Goal: Information Seeking & Learning: Learn about a topic

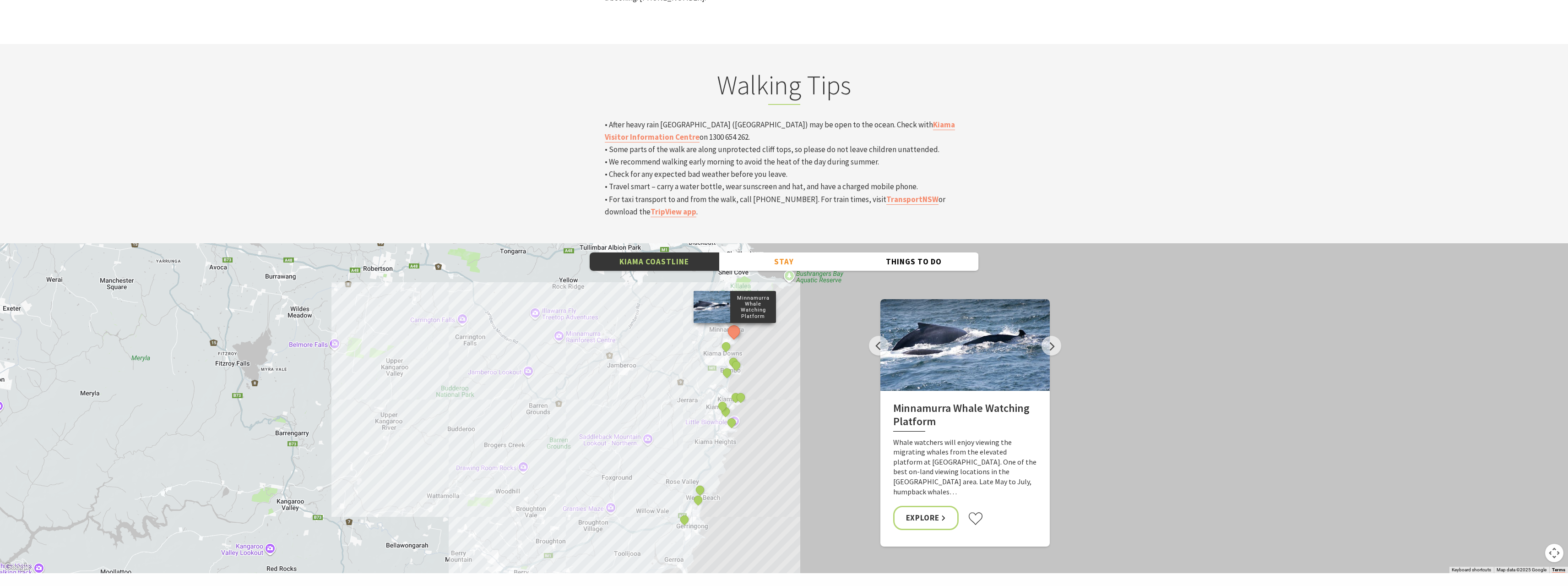
scroll to position [3207, 0]
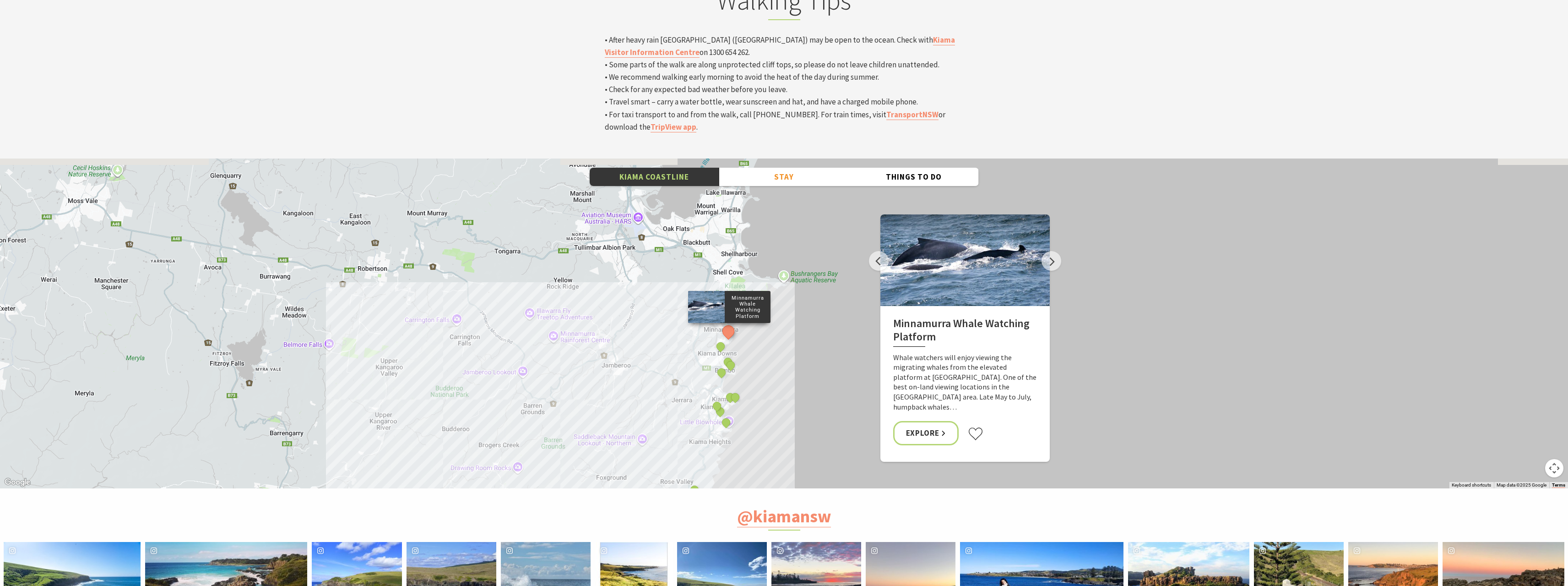
drag, startPoint x: 769, startPoint y: 222, endPoint x: 764, endPoint y: 292, distance: 70.2
click at [764, 292] on div "Minnamurra Whale Watching Platform Gerringong Whale Watching Platform Werri Lag…" at bounding box center [784, 323] width 1568 height 330
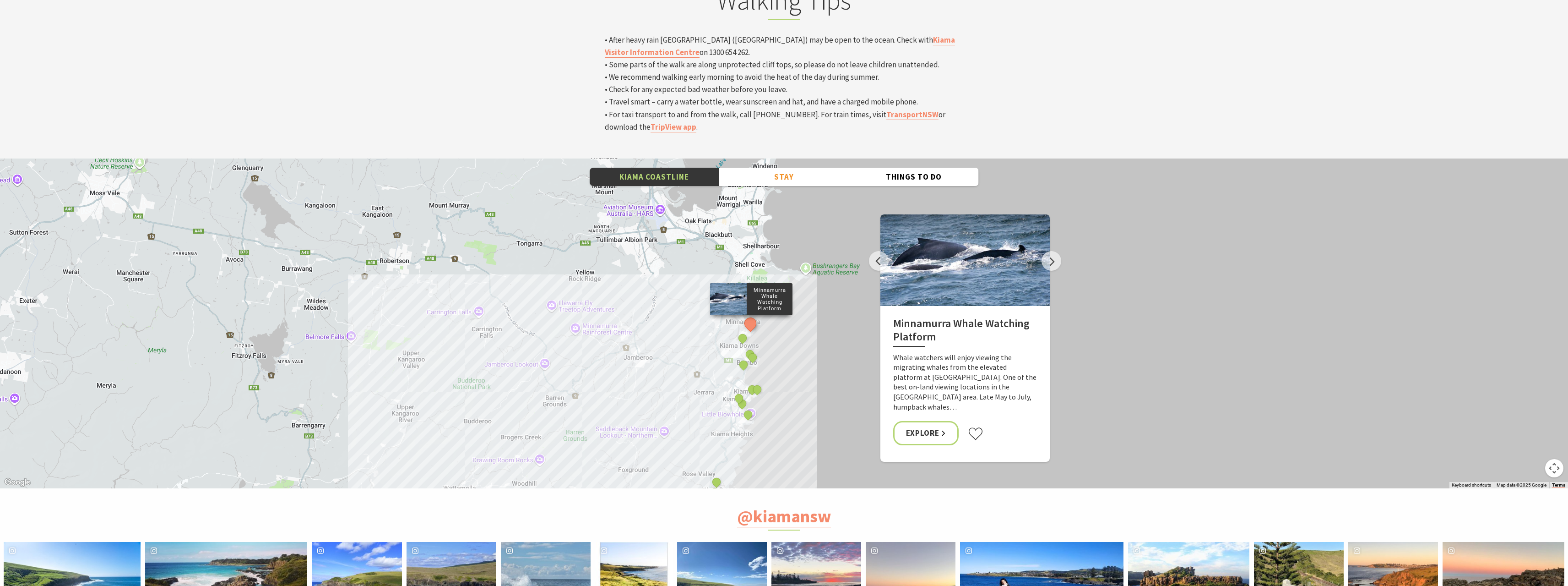
drag, startPoint x: 652, startPoint y: 206, endPoint x: 675, endPoint y: 197, distance: 24.7
click at [675, 197] on div "Minnamurra Whale Watching Platform Gerringong Whale Watching Platform Werri Lag…" at bounding box center [784, 323] width 1568 height 330
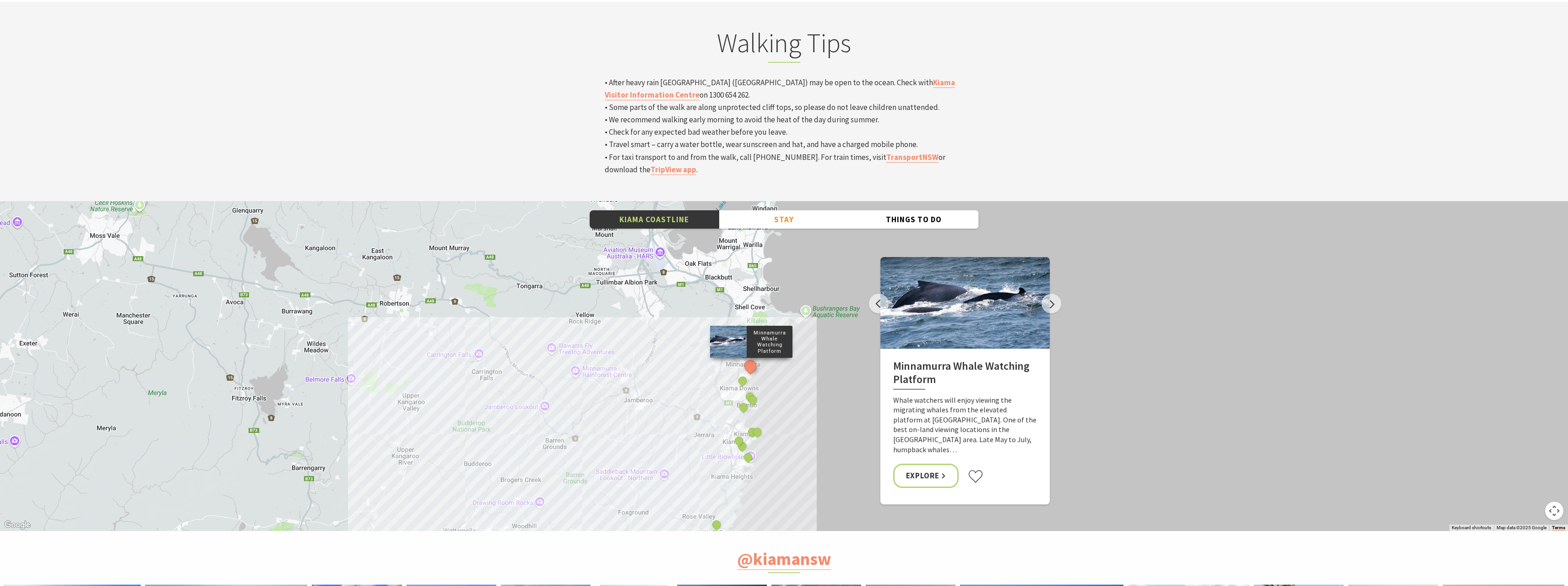
scroll to position [3161, 0]
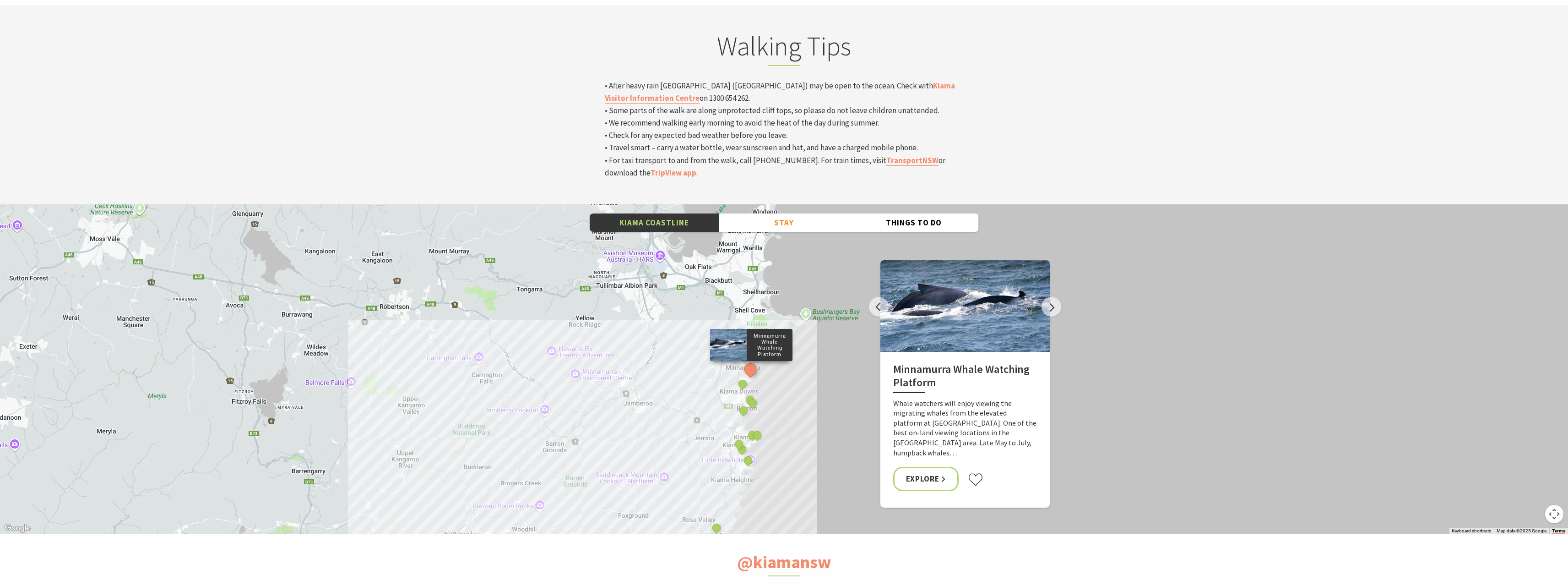
drag, startPoint x: 798, startPoint y: 260, endPoint x: 807, endPoint y: 263, distance: 9.5
click at [798, 260] on div "Minnamurra Whale Watching Platform Gerringong Whale Watching Platform Werri Lag…" at bounding box center [784, 369] width 1568 height 330
click at [1053, 297] on button "Next" at bounding box center [1052, 306] width 19 height 19
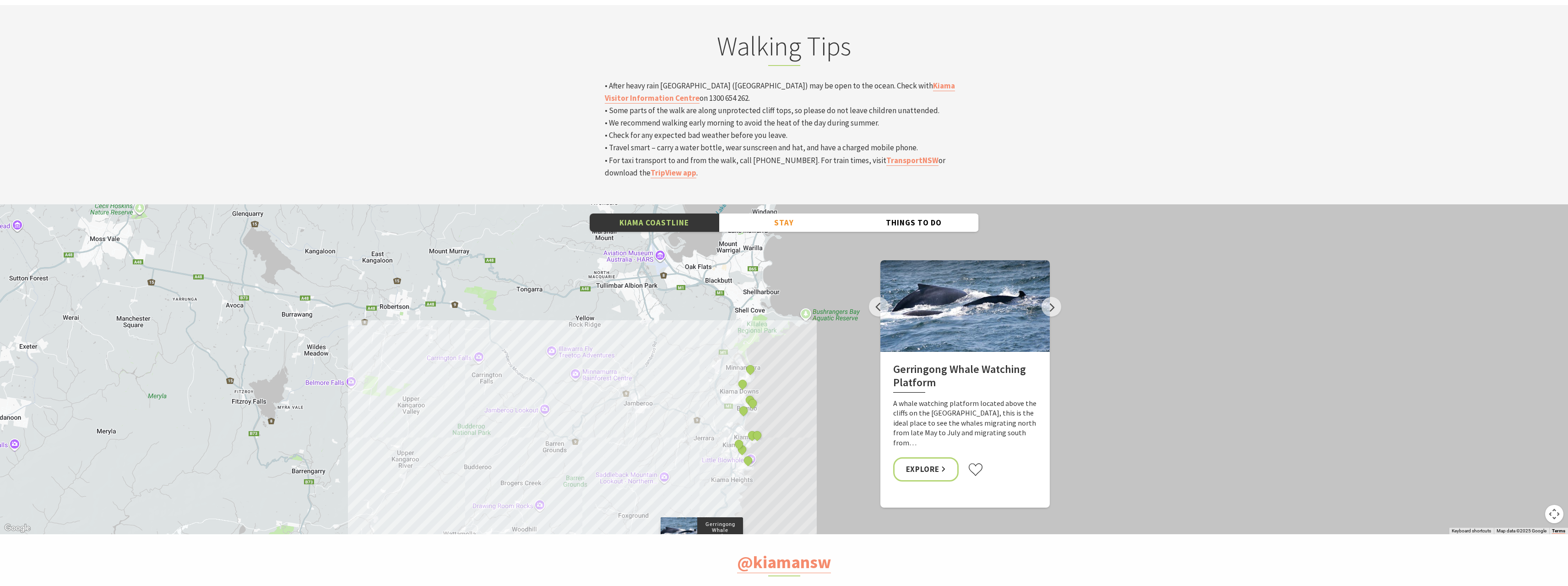
click at [1555, 505] on button "Map camera controls" at bounding box center [1555, 514] width 18 height 18
click at [1531, 459] on button "Zoom in" at bounding box center [1531, 468] width 18 height 18
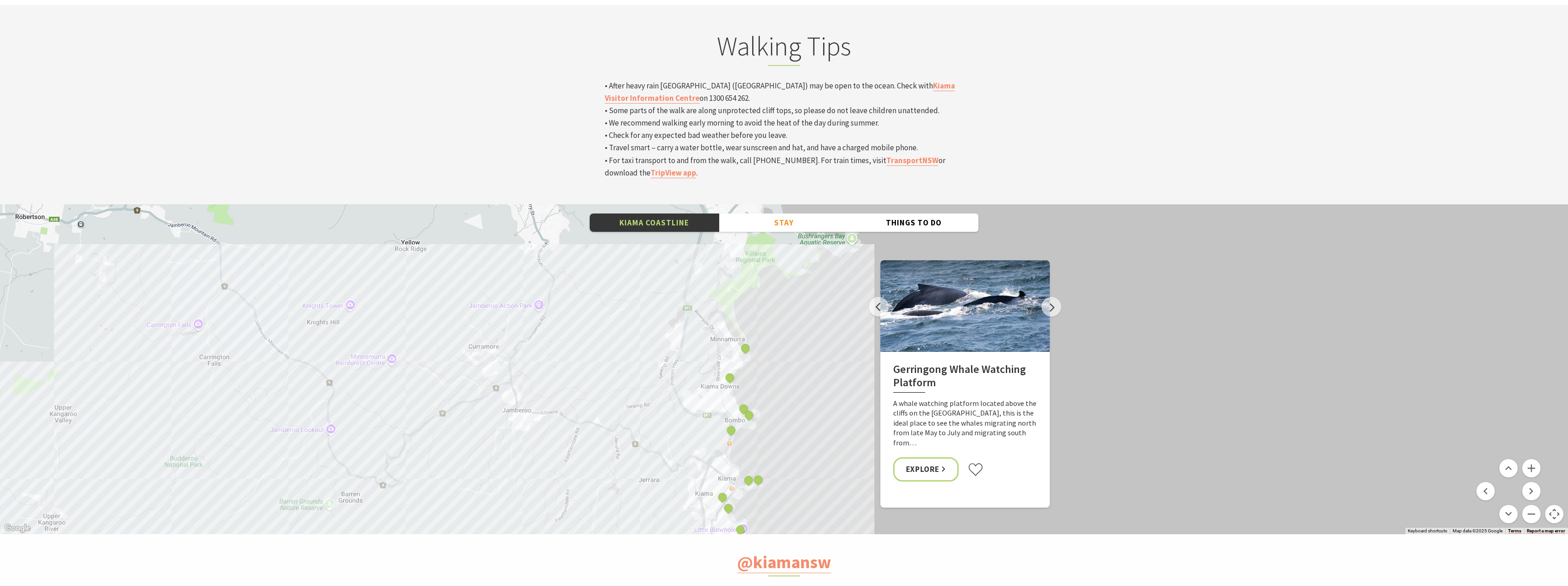
drag, startPoint x: 802, startPoint y: 283, endPoint x: 757, endPoint y: 270, distance: 46.8
click at [807, 275] on div "Minnamurra Whale Watching Platform Gerringong Whale Watching Platform Werri Lag…" at bounding box center [784, 369] width 1568 height 330
click at [729, 369] on button "See detail about Jones Beach, Kiama Downs" at bounding box center [728, 377] width 17 height 17
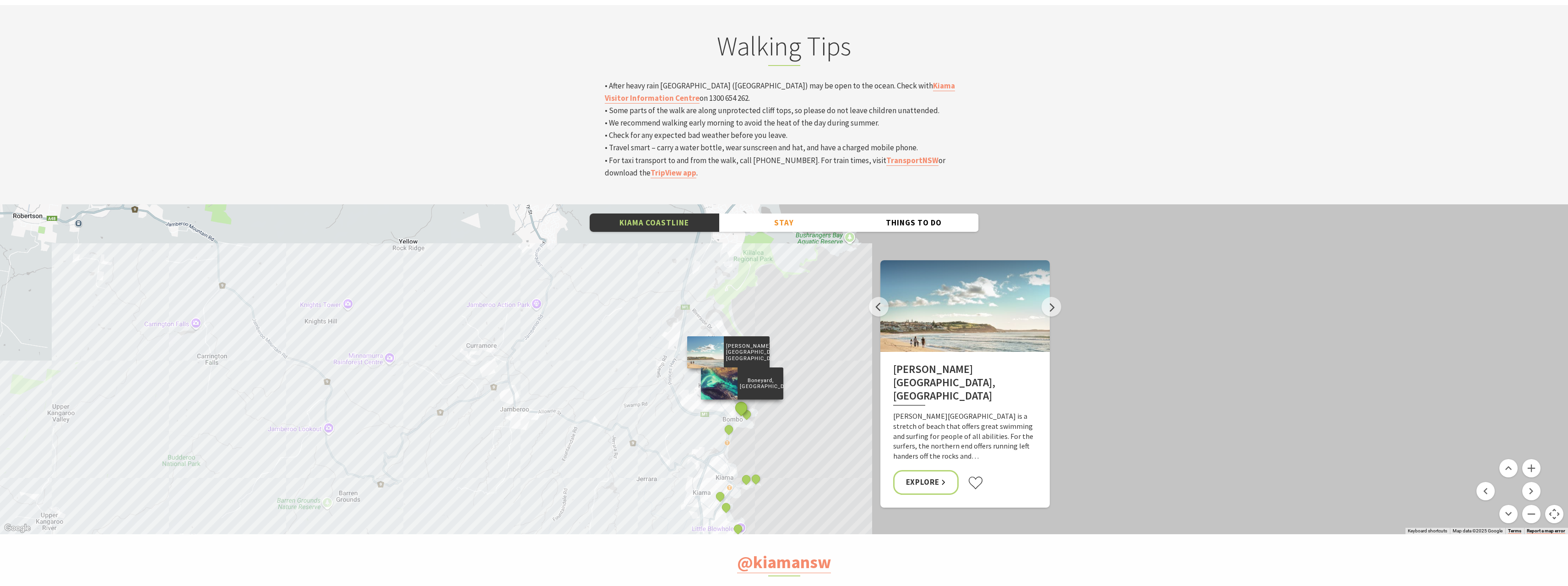
click at [739, 400] on button "See detail about Boneyard, Kiama" at bounding box center [741, 408] width 17 height 17
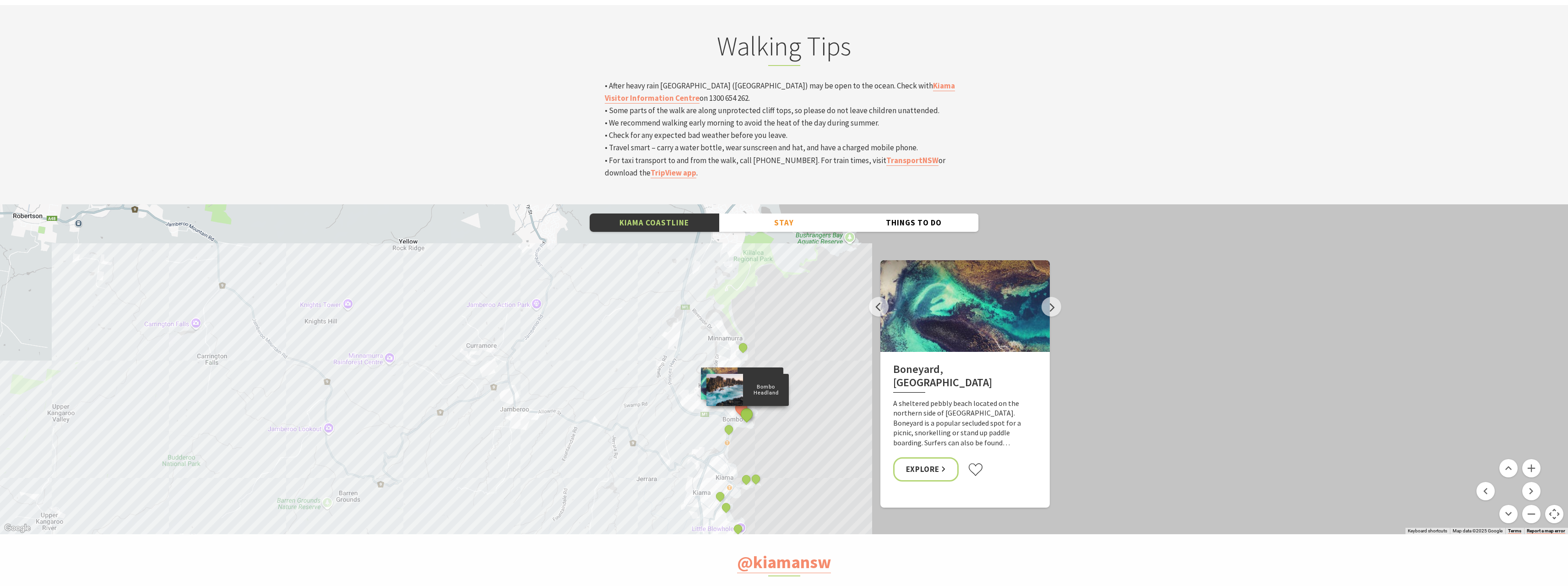
click at [750, 406] on button "See detail about Bombo Headland" at bounding box center [747, 414] width 17 height 17
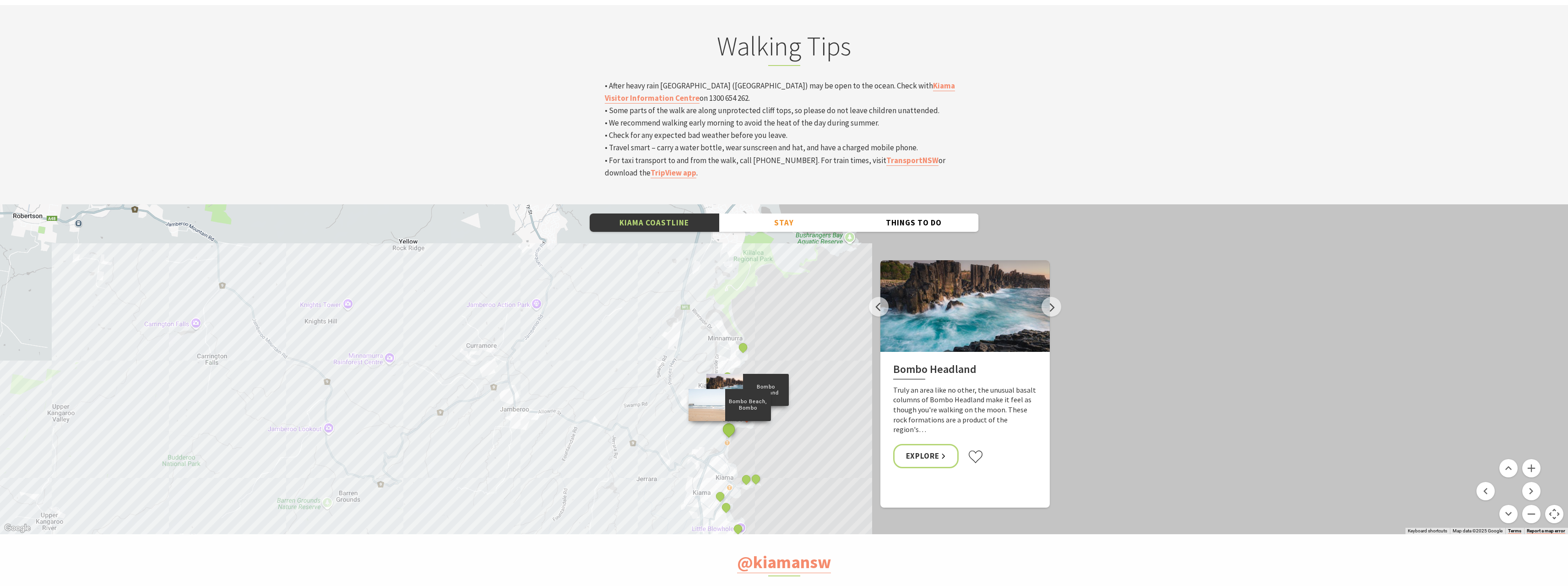
click at [728, 420] on button "See detail about Bombo Beach, Bombo" at bounding box center [729, 429] width 17 height 17
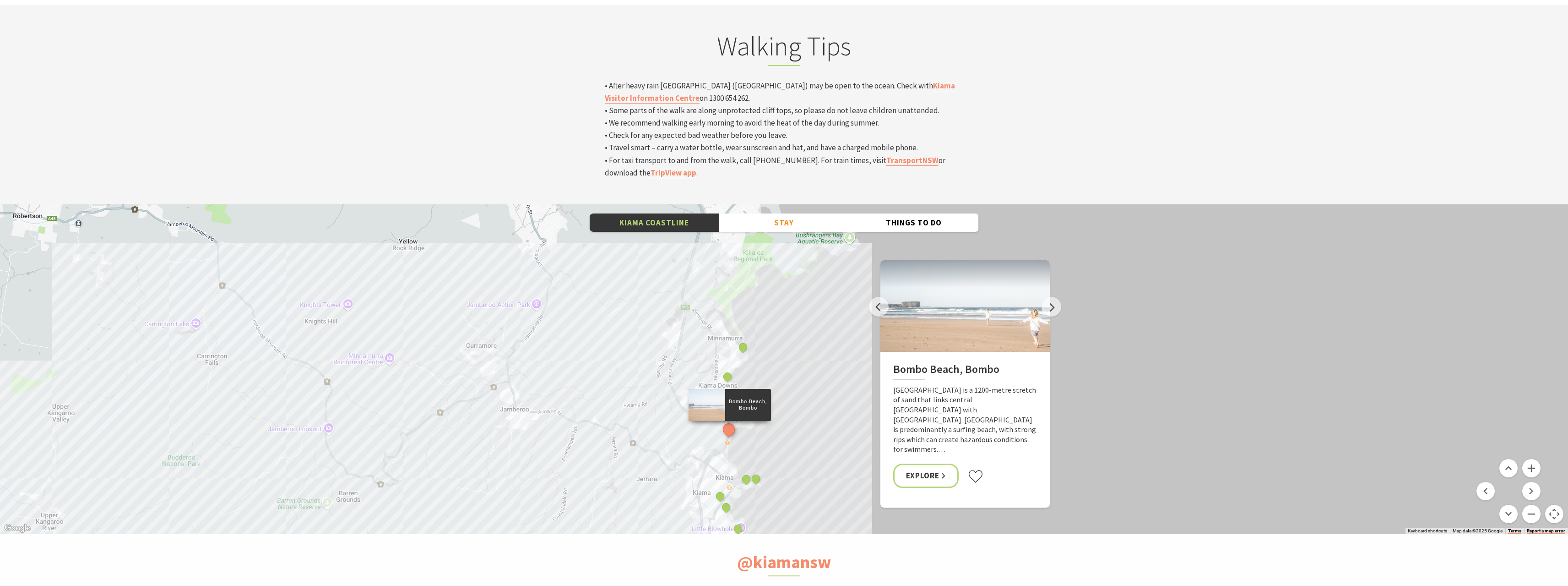
click at [876, 297] on button "Previous" at bounding box center [879, 306] width 19 height 19
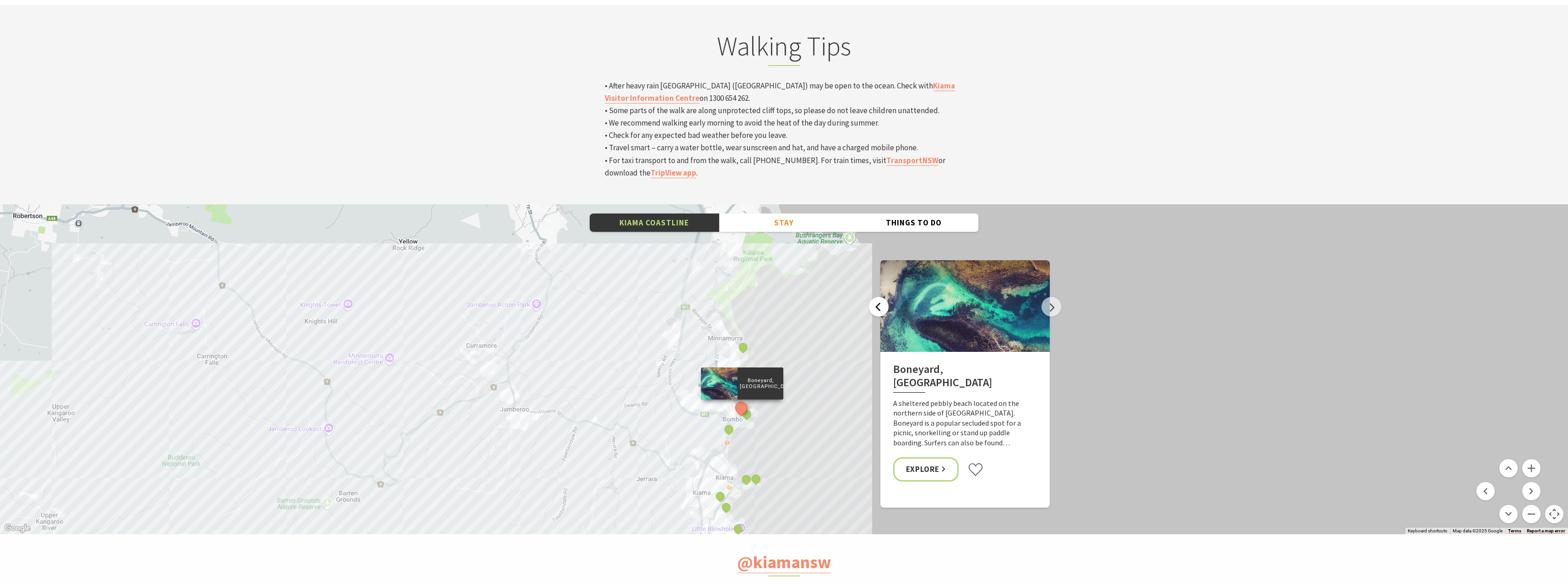
click at [876, 297] on button "Previous" at bounding box center [879, 306] width 19 height 19
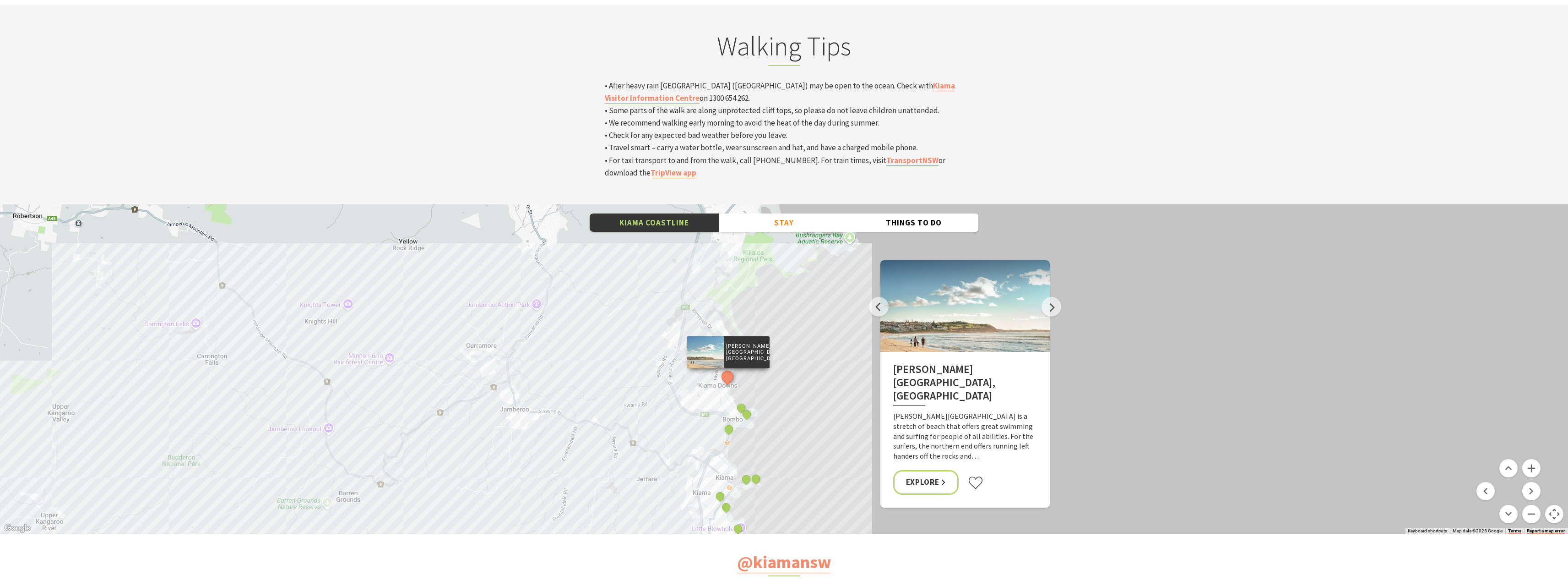
drag, startPoint x: 807, startPoint y: 292, endPoint x: 817, endPoint y: 216, distance: 76.7
click at [817, 216] on div "Minnamurra Whale Watching Platform Gerringong Whale Watching Platform Werri Lag…" at bounding box center [784, 369] width 1568 height 330
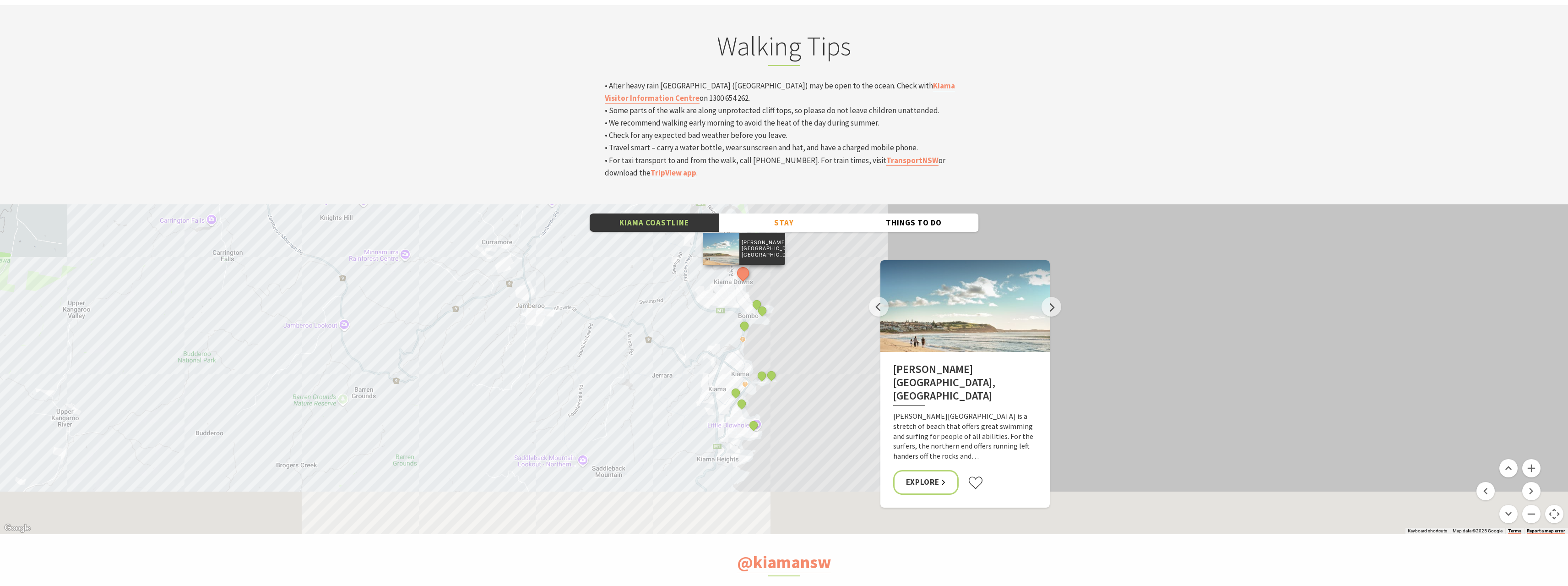
drag, startPoint x: 770, startPoint y: 365, endPoint x: 793, endPoint y: 250, distance: 117.3
click at [793, 250] on div "Minnamurra Whale Watching Platform Gerringong Whale Watching Platform Werri Lag…" at bounding box center [784, 369] width 1568 height 330
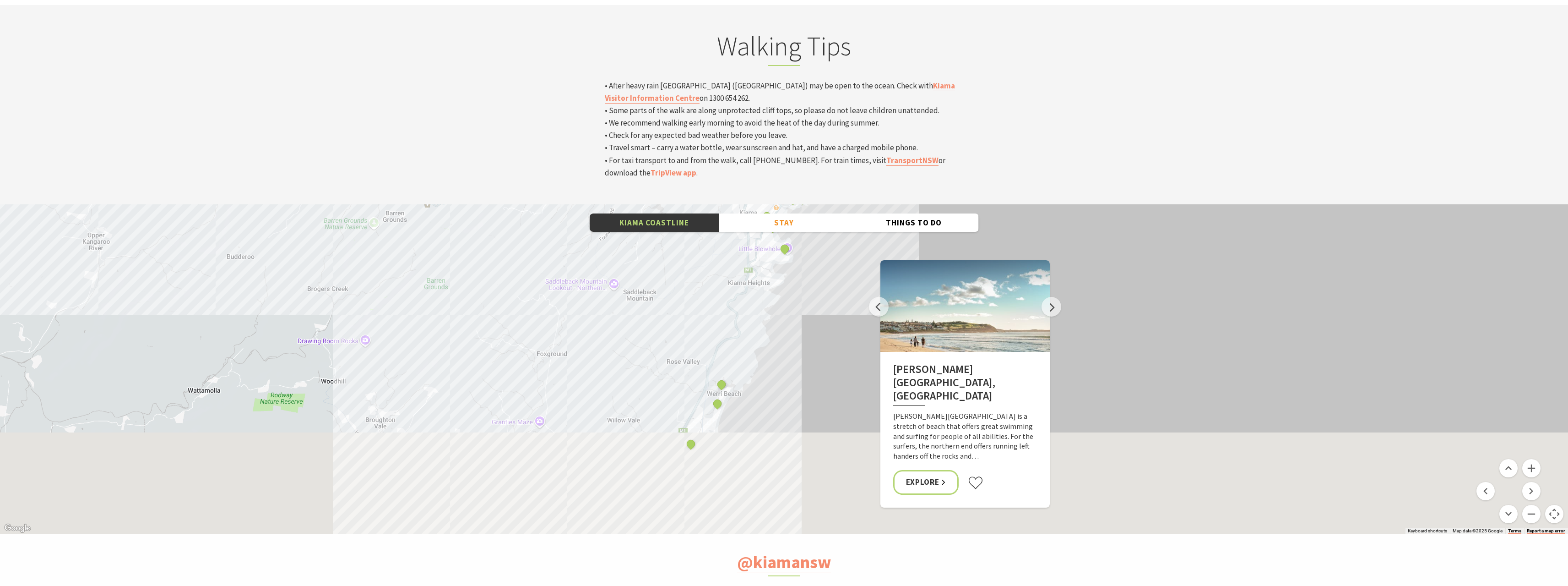
drag, startPoint x: 809, startPoint y: 195, endPoint x: 813, endPoint y: 163, distance: 32.2
click at [813, 215] on div "Minnamurra Whale Watching Platform Gerringong Whale Watching Platform Werri Lag…" at bounding box center [1597, 545] width 1575 height 660
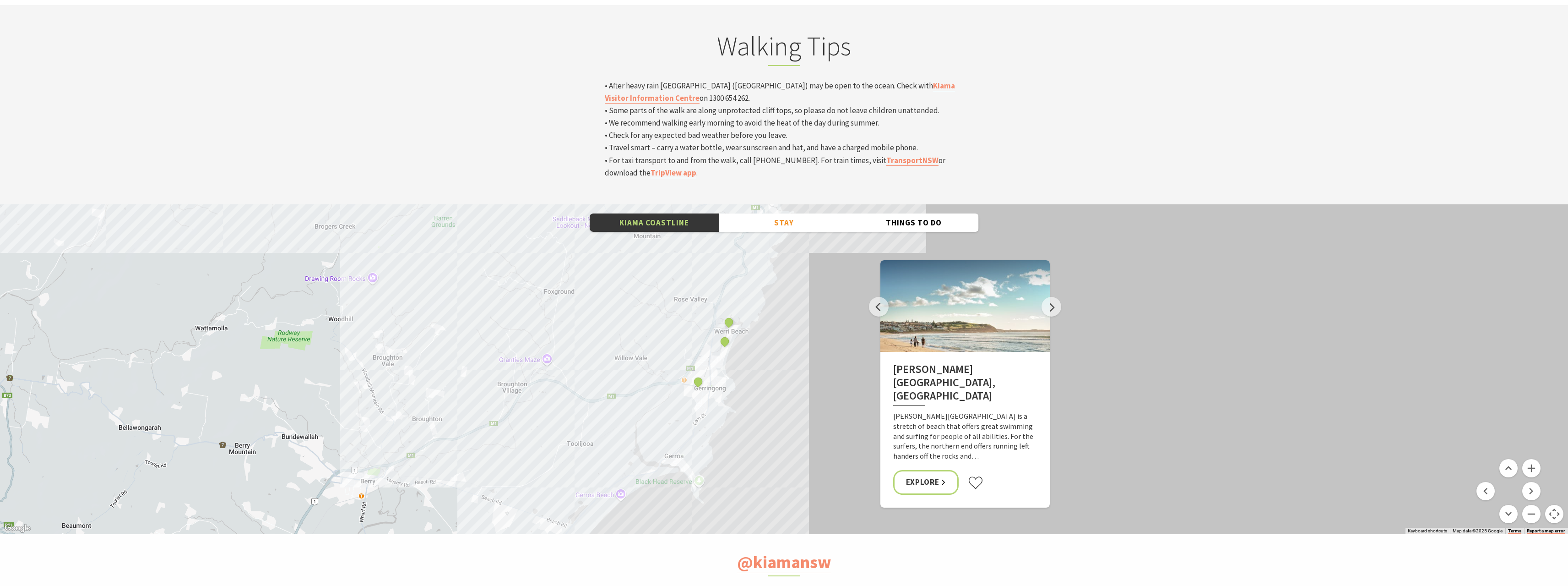
click at [792, 258] on div "Minnamurra Whale Watching Platform Gerringong Whale Watching Platform Werri Lag…" at bounding box center [784, 369] width 1568 height 330
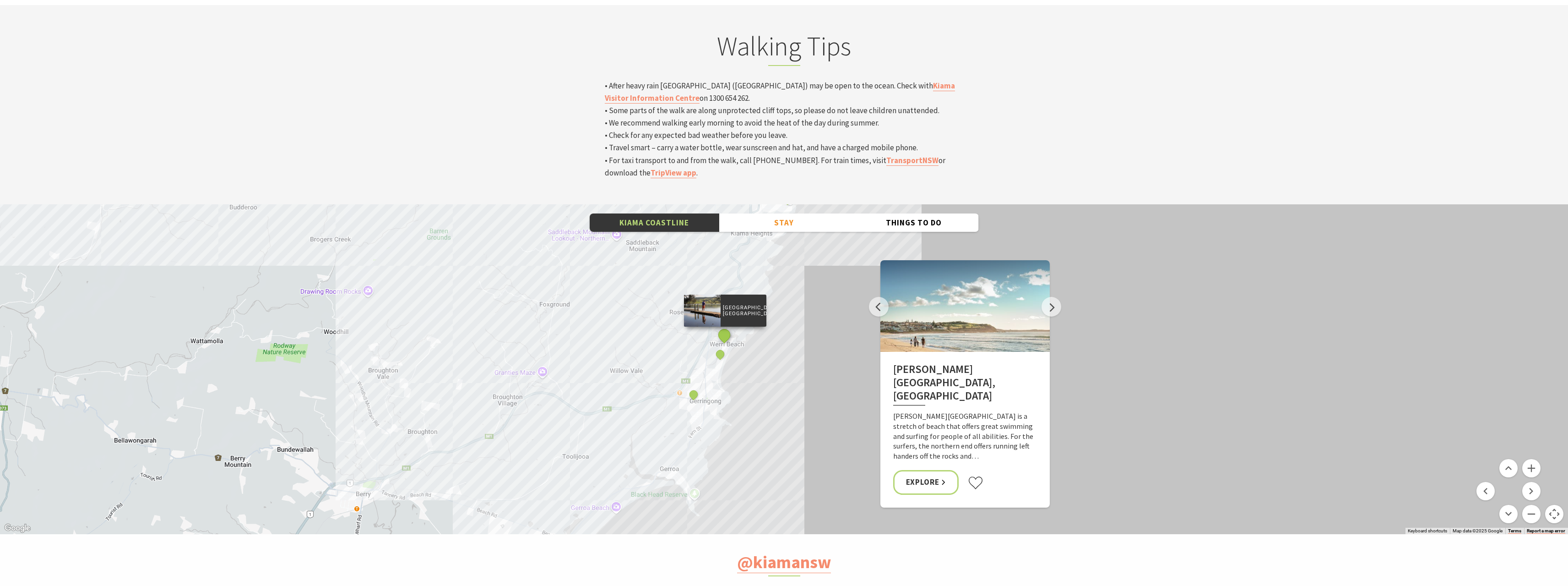
click at [726, 327] on button "See detail about Werri Lagoon, Gerringong" at bounding box center [725, 335] width 17 height 17
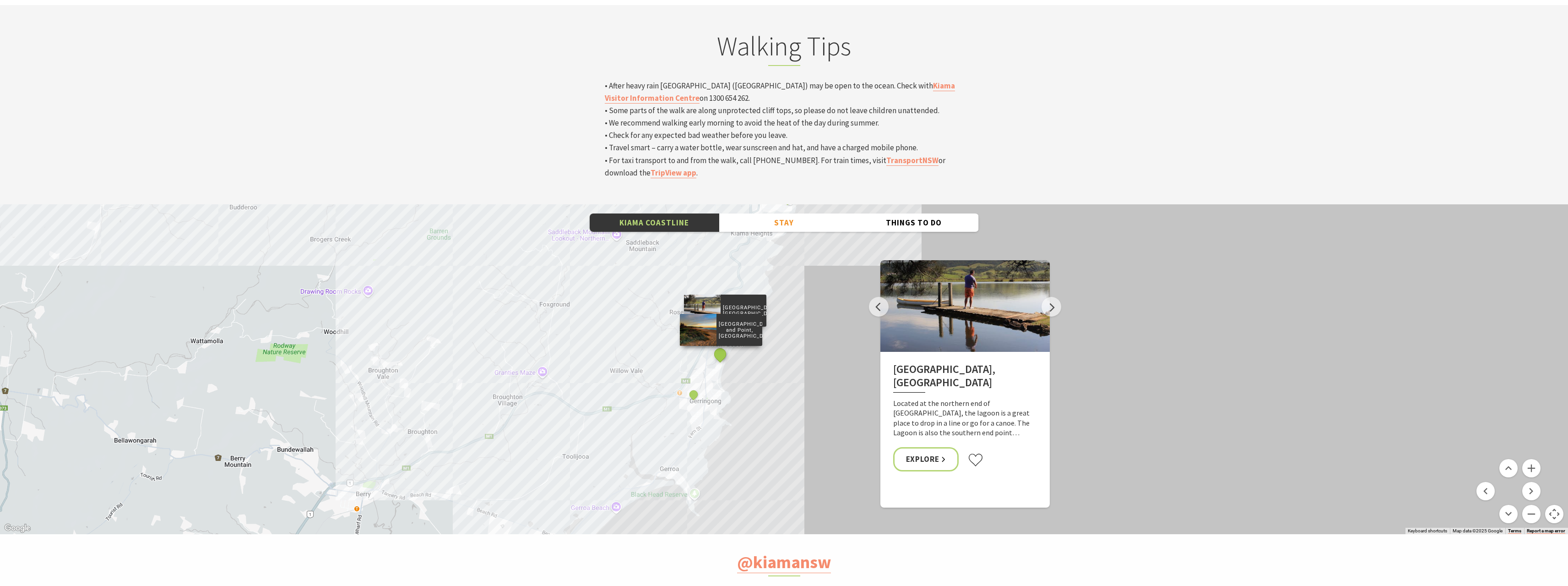
click at [723, 346] on button "See detail about Werri Beach and Point, Gerringong" at bounding box center [720, 355] width 17 height 17
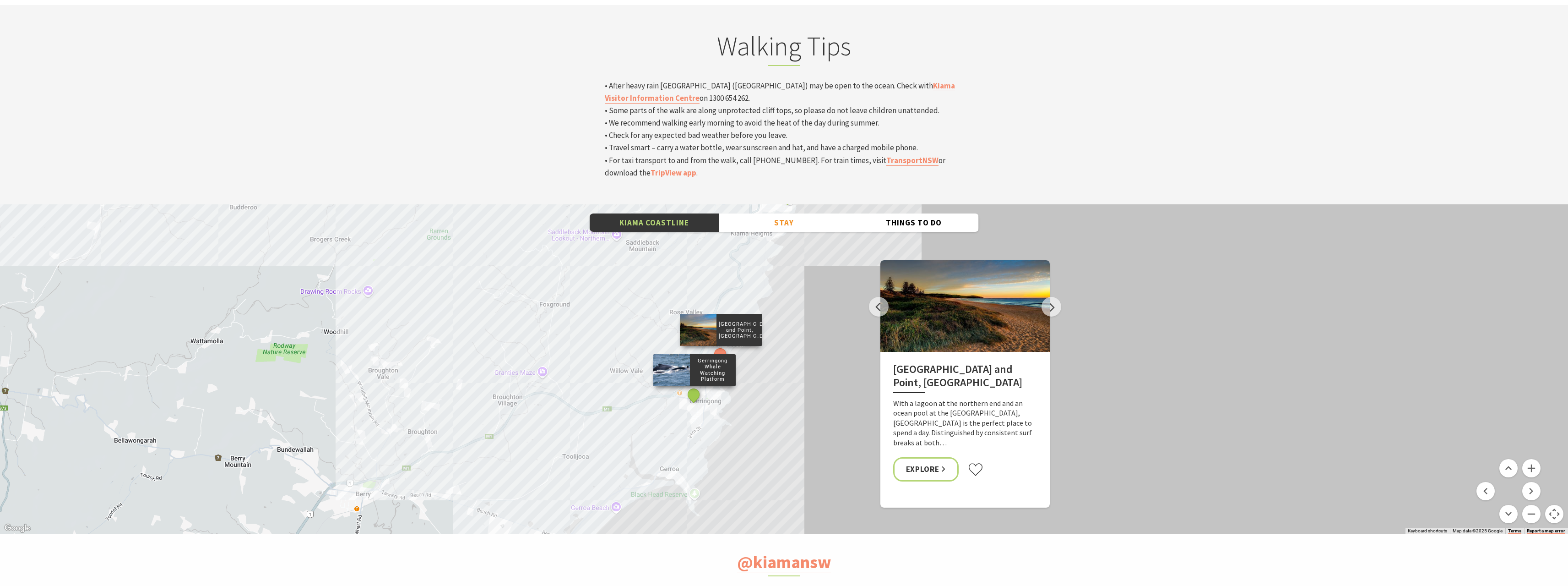
click at [693, 386] on button "See detail about Gerringong Whale Watching Platform" at bounding box center [694, 394] width 17 height 17
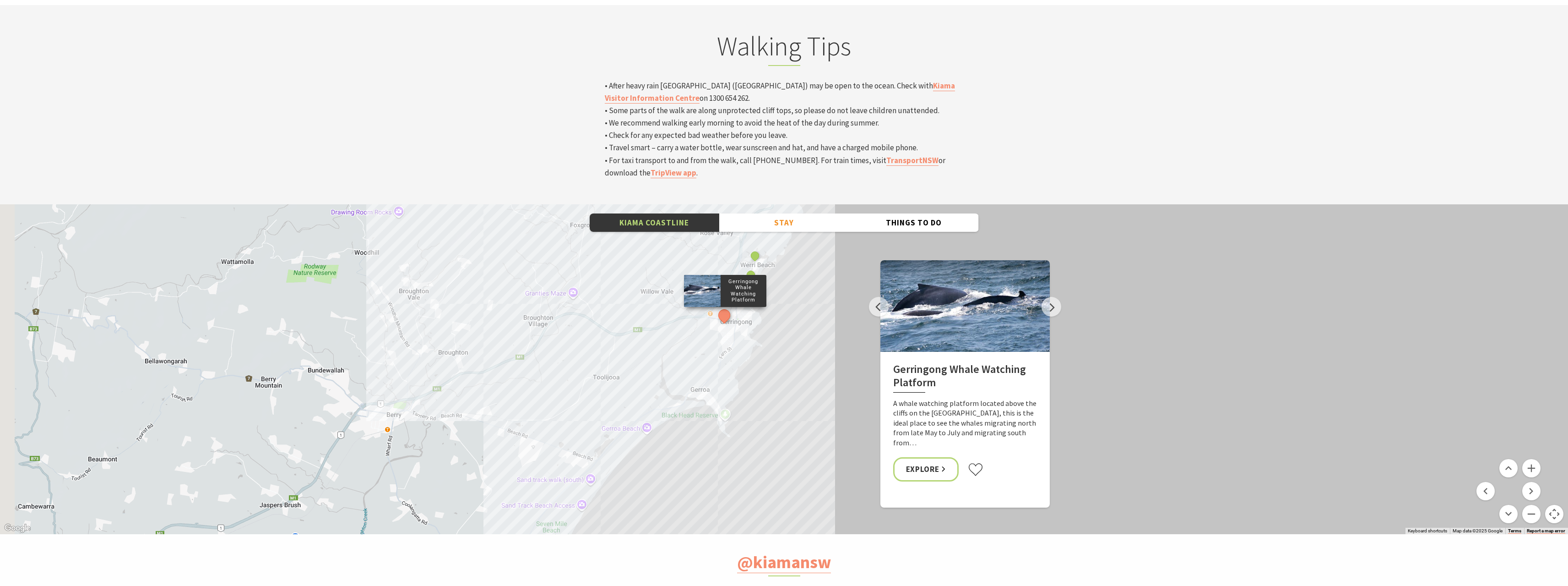
drag, startPoint x: 785, startPoint y: 357, endPoint x: 830, endPoint y: 247, distance: 118.8
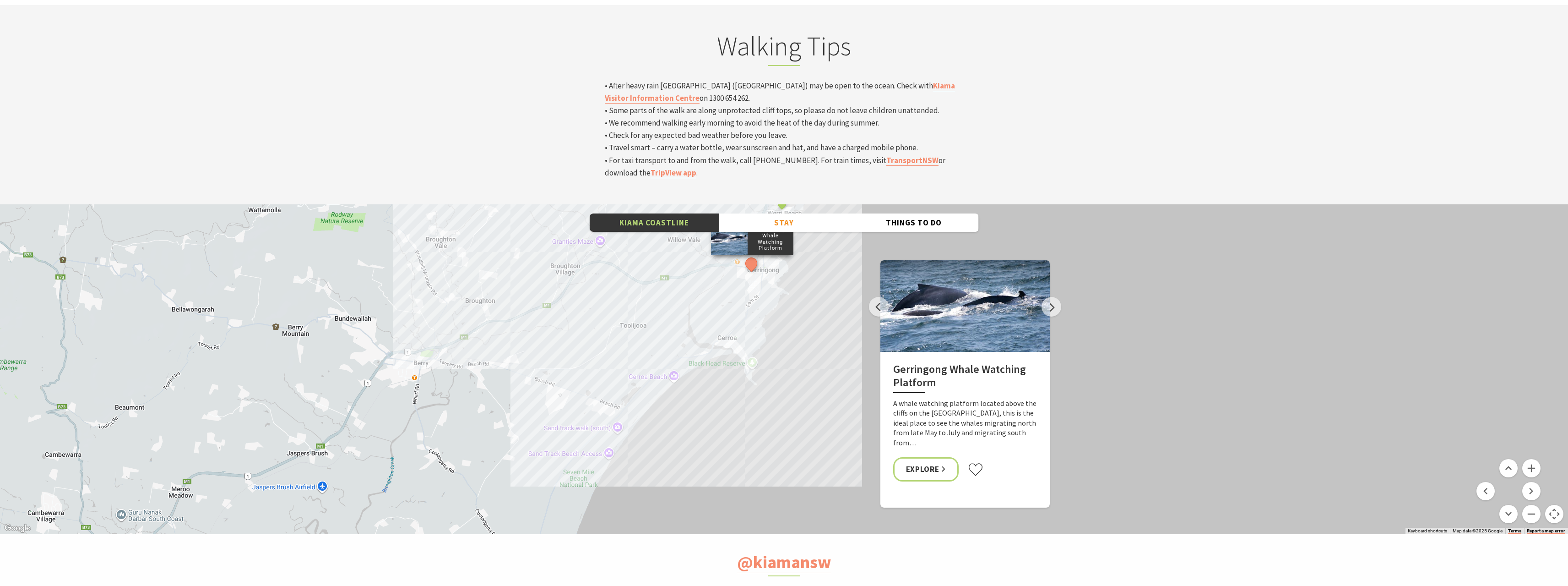
drag, startPoint x: 725, startPoint y: 325, endPoint x: 791, endPoint y: 217, distance: 126.6
click at [790, 218] on div "Minnamurra Whale Watching Platform Gerringong Whale Watching Platform Werri Lag…" at bounding box center [784, 369] width 1568 height 330
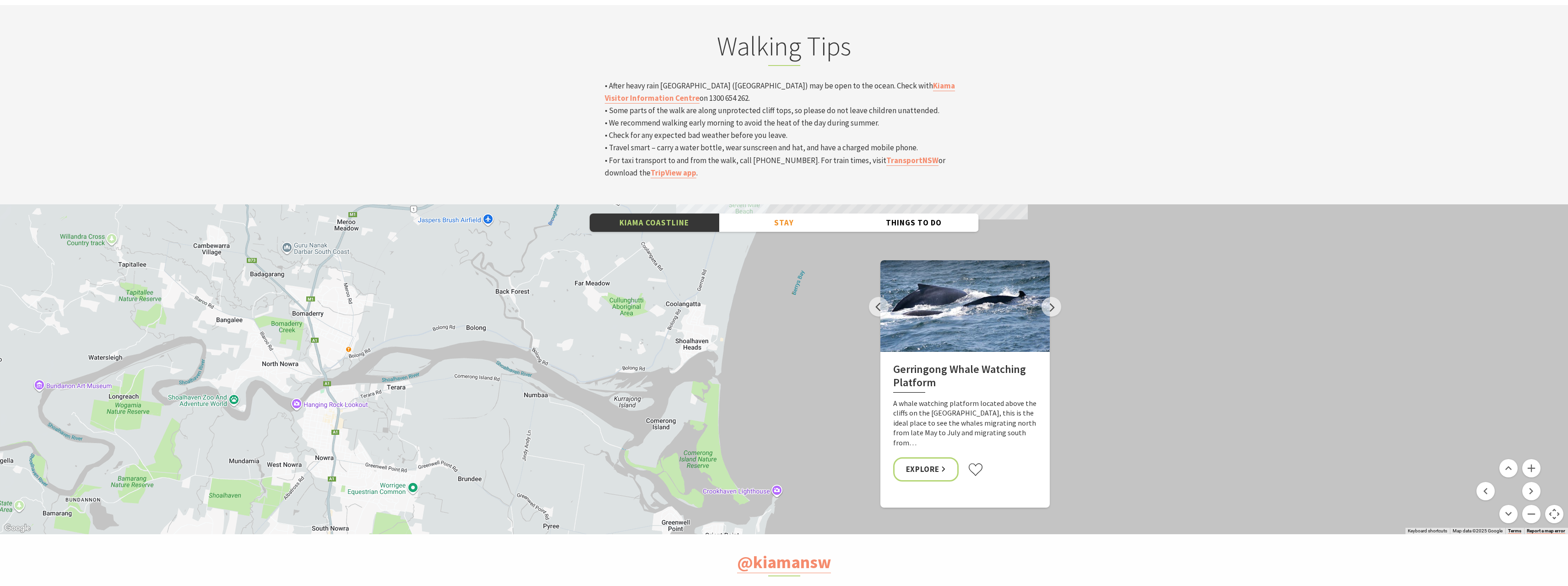
drag, startPoint x: 795, startPoint y: 232, endPoint x: 709, endPoint y: 422, distance: 208.6
click at [712, 418] on div "Minnamurra Whale Watching Platform Gerringong Whale Watching Platform Werri Lag…" at bounding box center [784, 369] width 1568 height 330
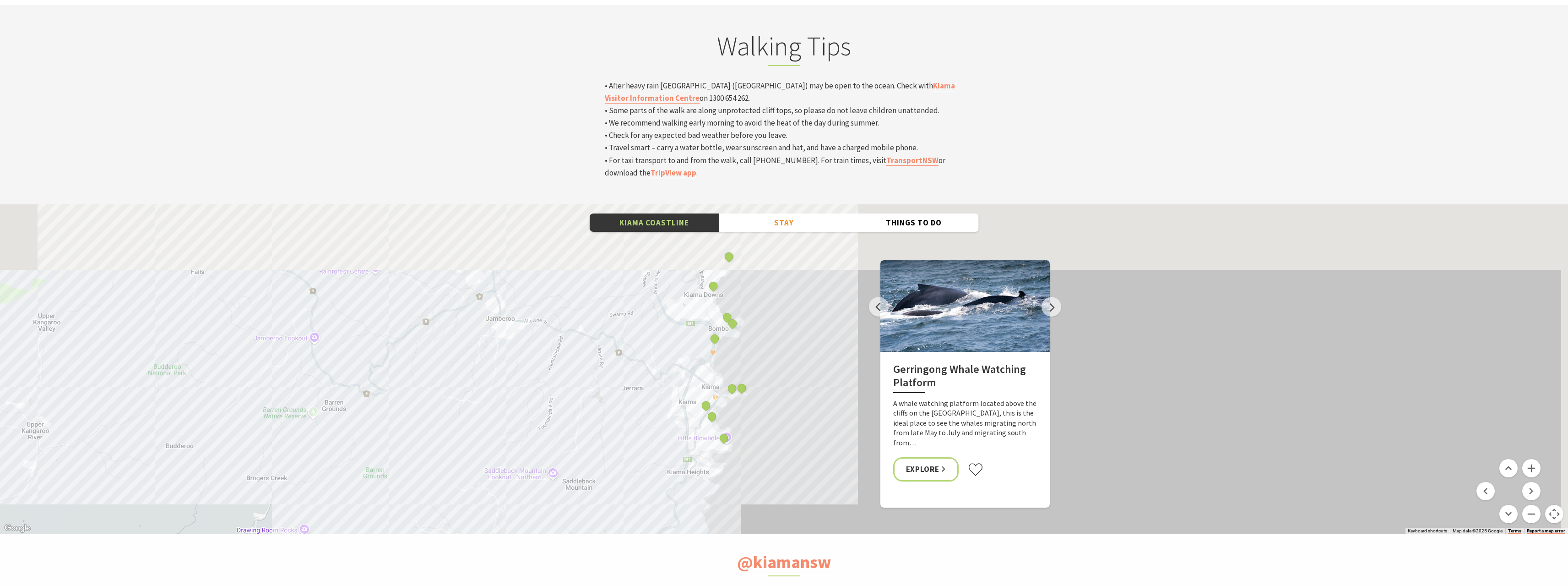
drag, startPoint x: 810, startPoint y: 252, endPoint x: 763, endPoint y: 382, distance: 138.2
click at [763, 382] on div "Minnamurra Whale Watching Platform Gerringong Whale Watching Platform Werri Lag…" at bounding box center [784, 369] width 1568 height 330
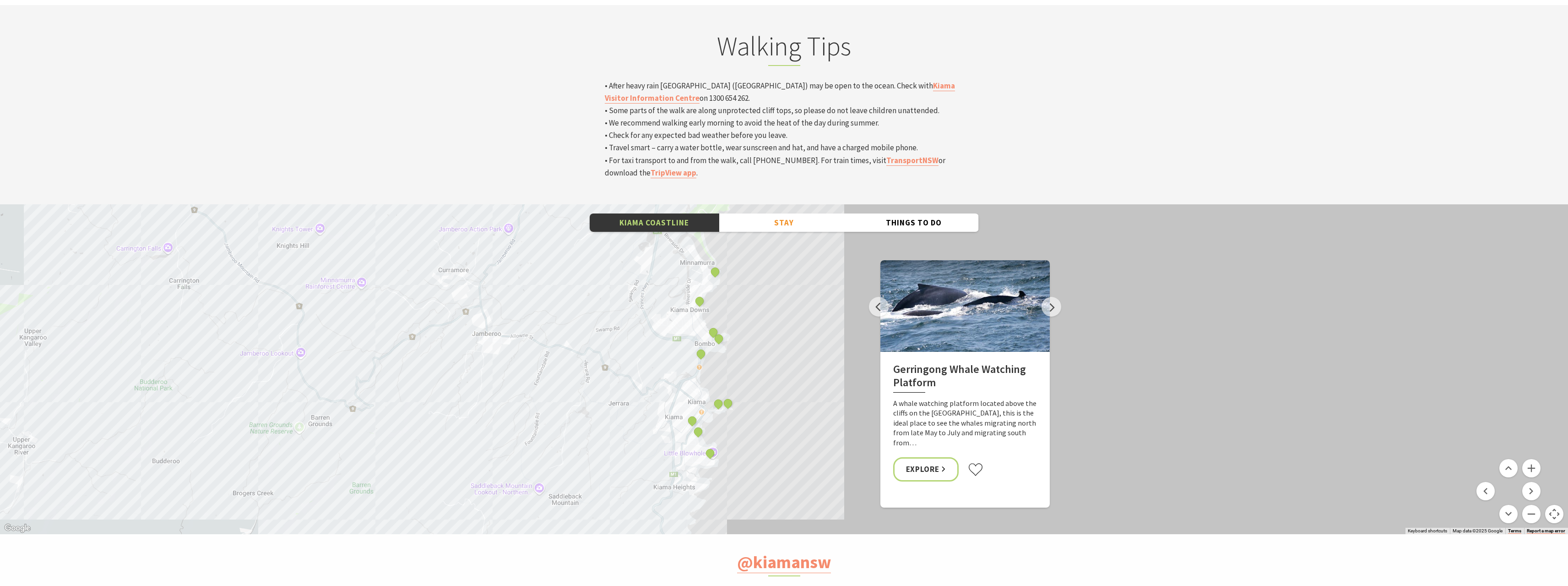
drag, startPoint x: 771, startPoint y: 269, endPoint x: 772, endPoint y: 249, distance: 20.0
click at [772, 249] on div "Minnamurra Whale Watching Platform Gerringong Whale Watching Platform Werri Lag…" at bounding box center [784, 369] width 1568 height 330
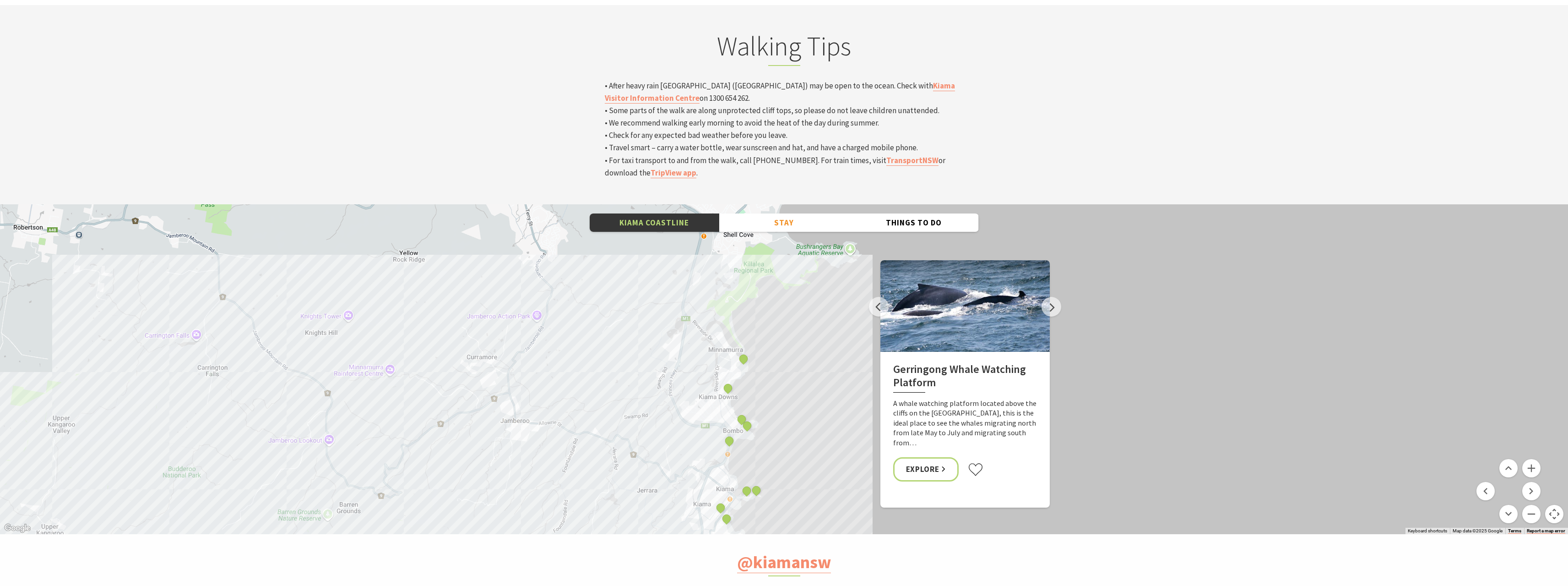
drag, startPoint x: 774, startPoint y: 249, endPoint x: 804, endPoint y: 337, distance: 93.0
click at [804, 337] on div "Minnamurra Whale Watching Platform Gerringong Whale Watching Platform Werri Lag…" at bounding box center [784, 369] width 1568 height 330
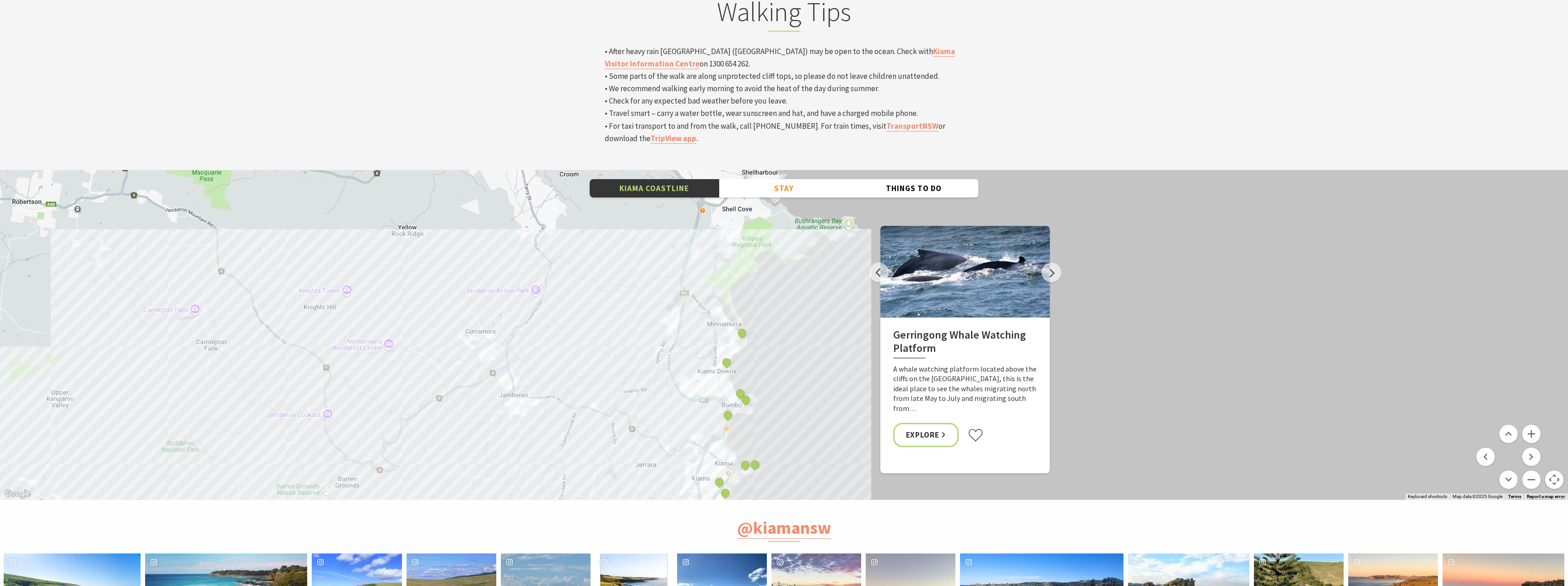
scroll to position [3207, 0]
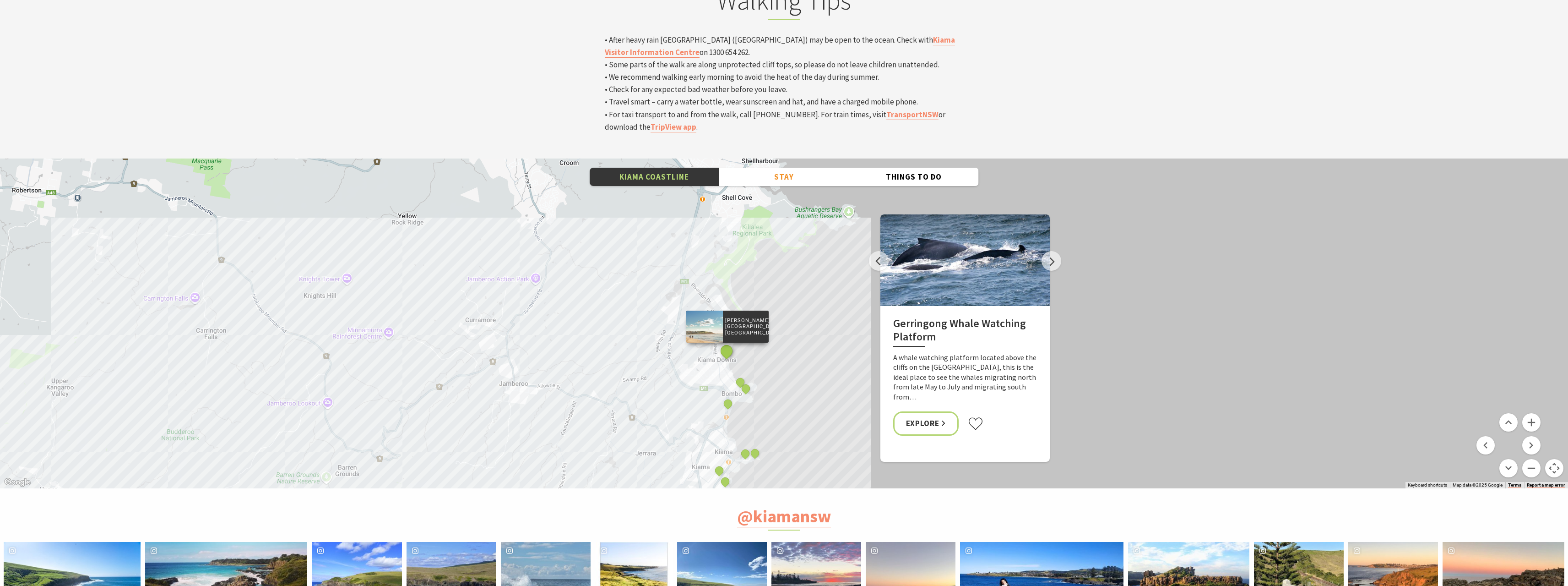
click at [726, 342] on button "See detail about Jones Beach, Kiama Downs" at bounding box center [726, 351] width 17 height 17
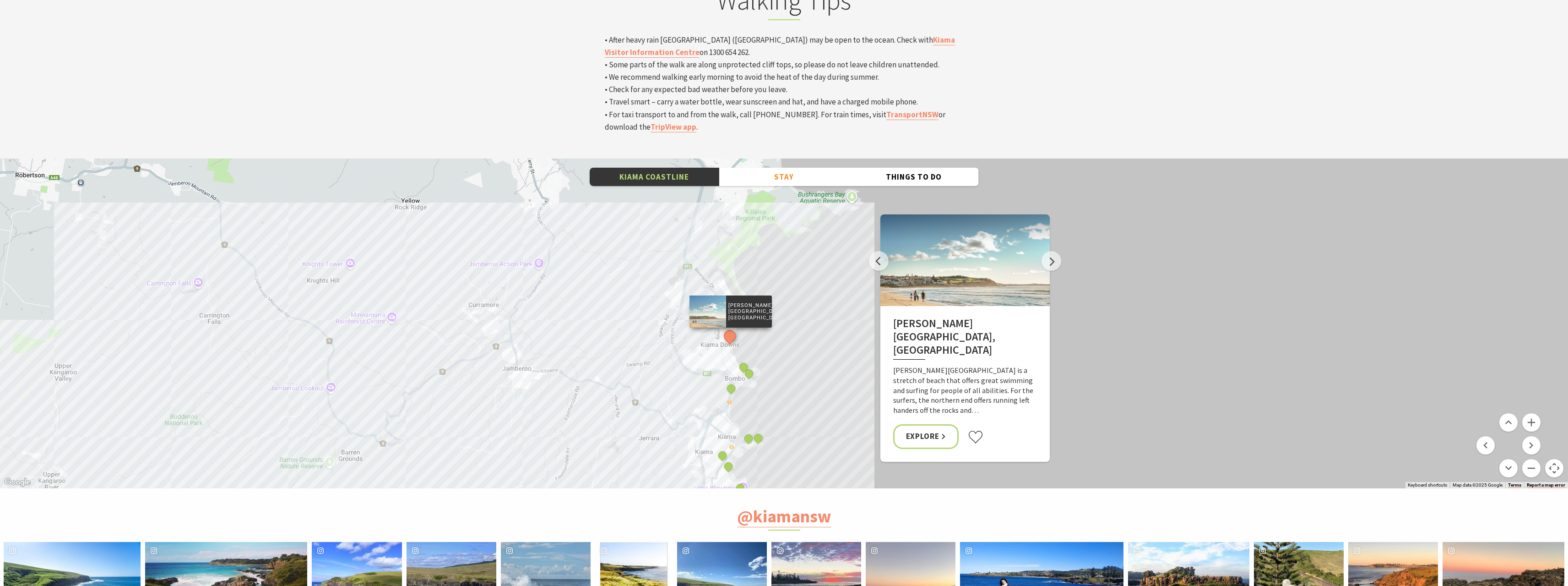
drag, startPoint x: 789, startPoint y: 285, endPoint x: 792, endPoint y: 269, distance: 16.3
click at [745, 367] on div "Bombo Headland" at bounding box center [750, 374] width 14 height 14
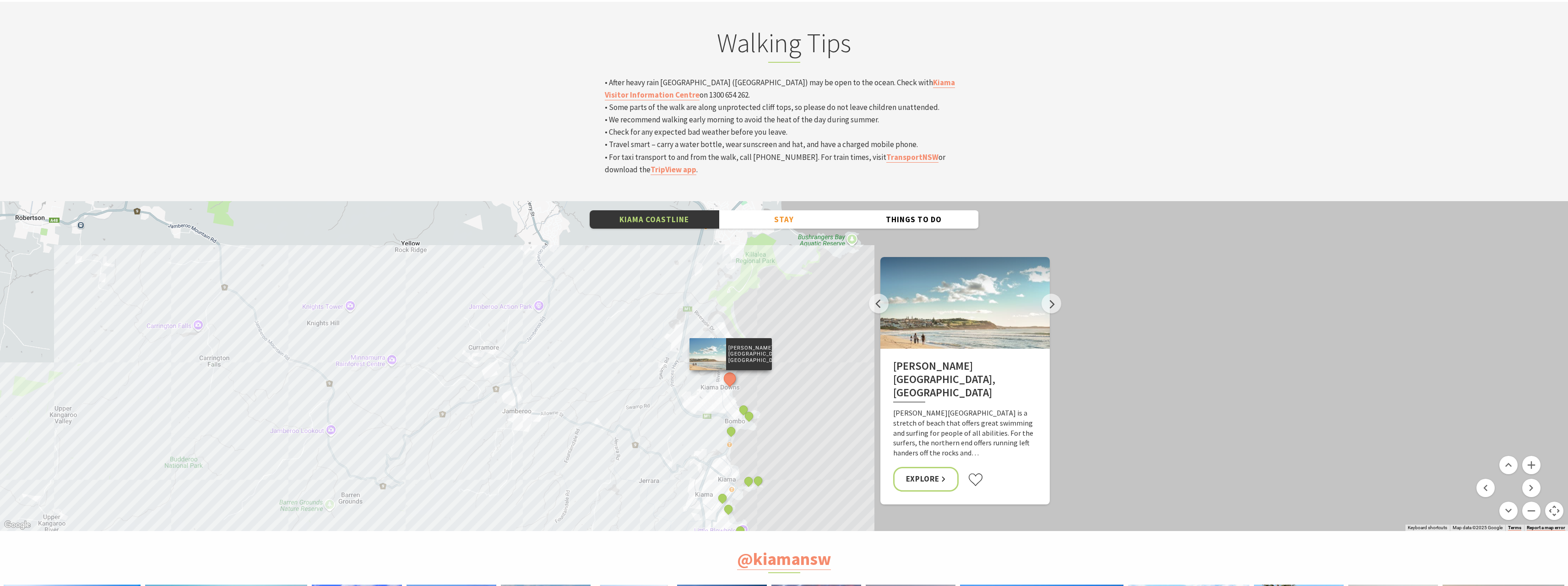
scroll to position [3161, 0]
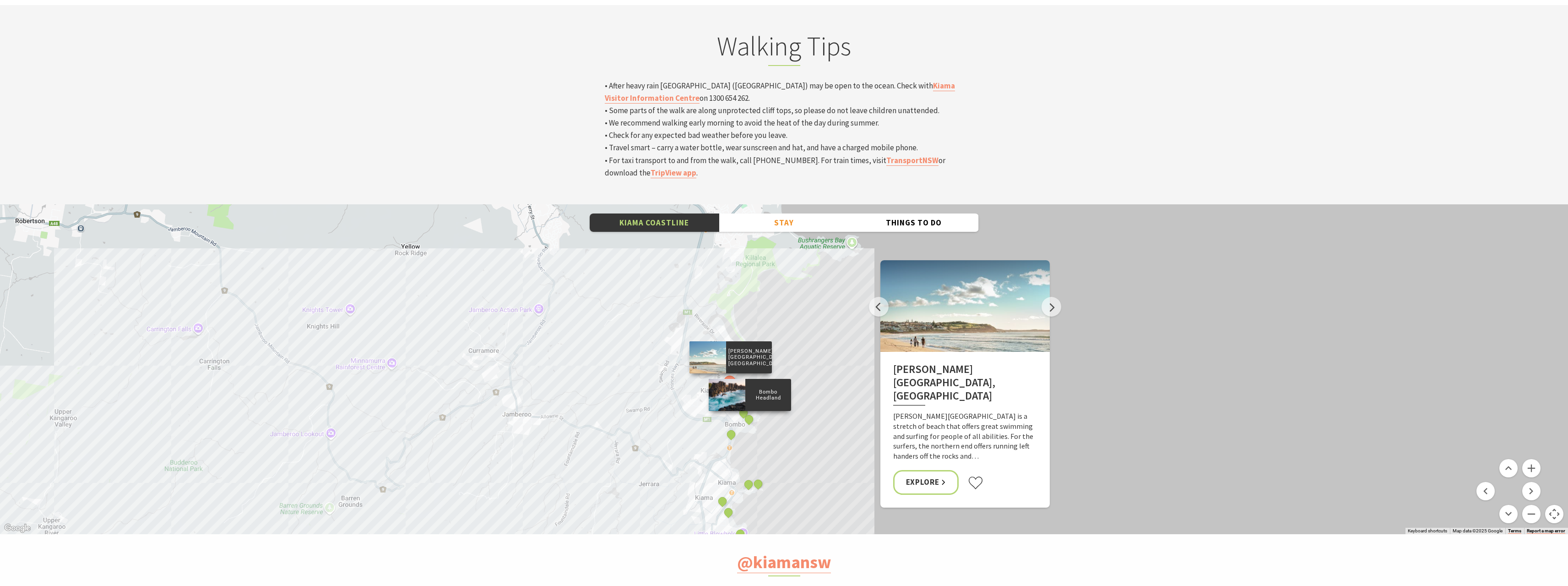
click at [749, 407] on div "Boneyard, Kiama" at bounding box center [744, 414] width 14 height 14
click at [750, 411] on button "See detail about Bombo Headland" at bounding box center [749, 420] width 17 height 17
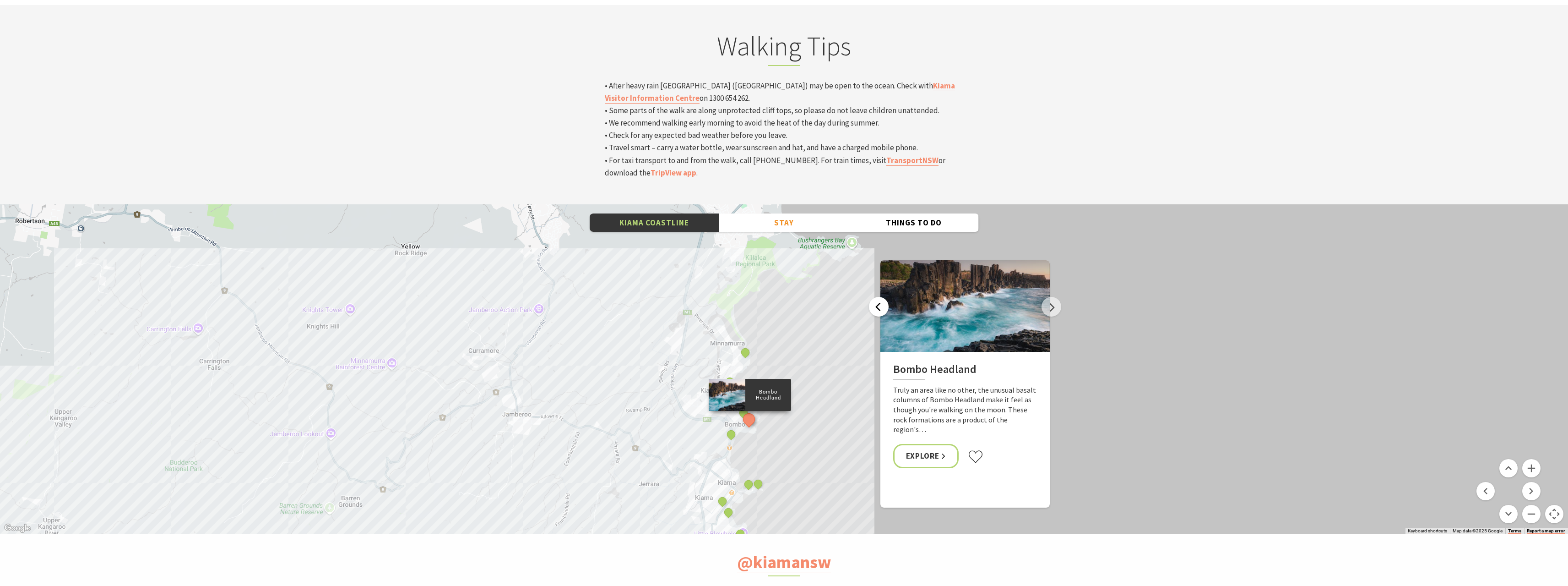
click at [884, 297] on button "Previous" at bounding box center [879, 306] width 19 height 19
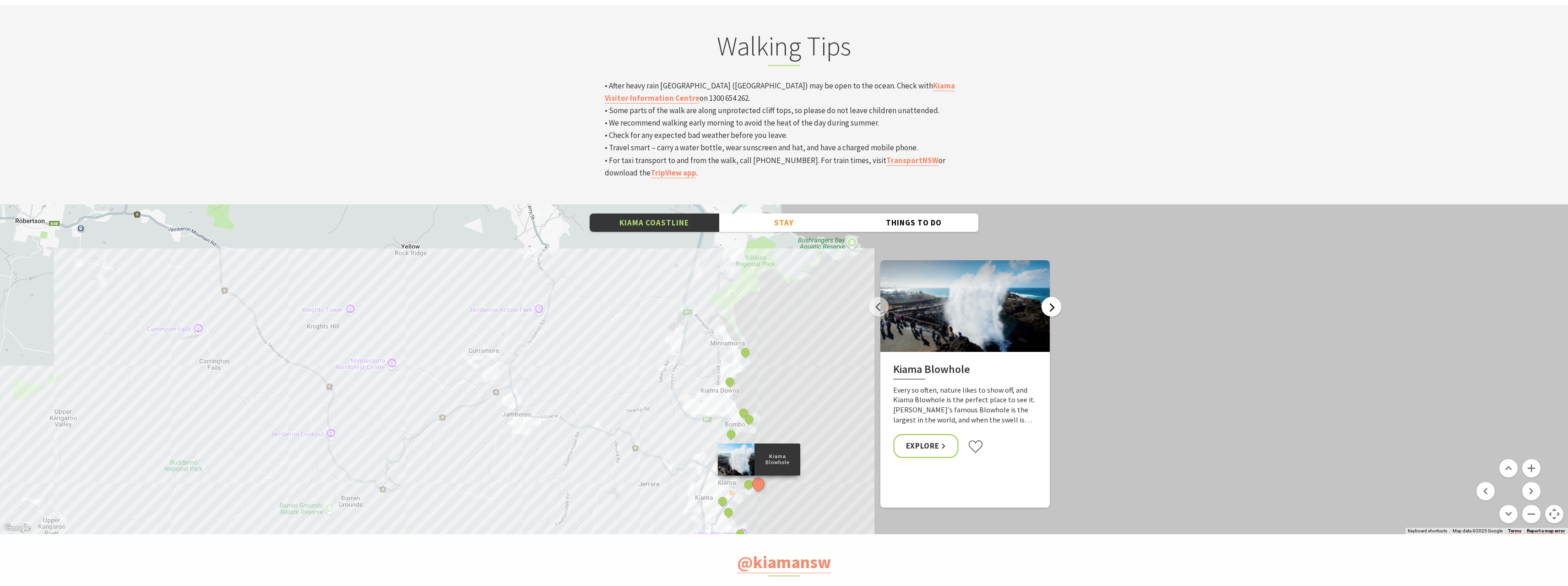
click at [1053, 297] on button "Next" at bounding box center [1052, 306] width 19 height 19
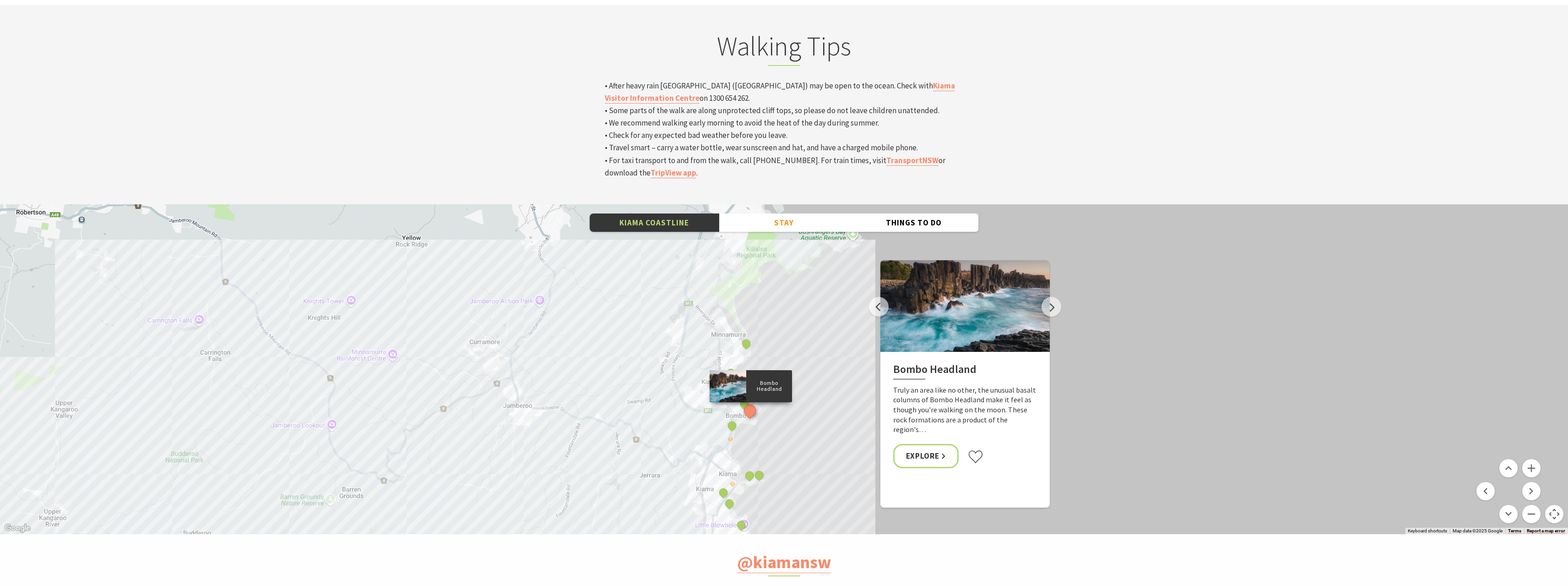
drag, startPoint x: 791, startPoint y: 344, endPoint x: 787, endPoint y: 315, distance: 29.3
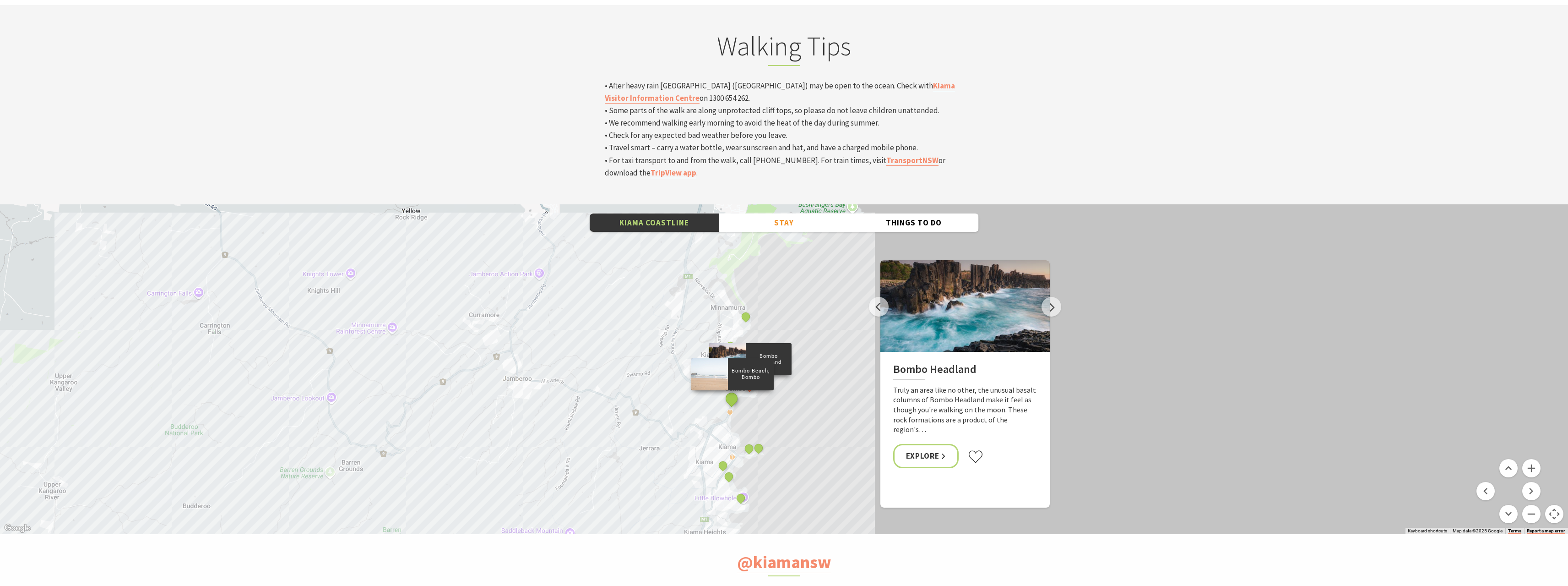
click at [733, 390] on button "See detail about Bombo Beach, Bombo" at bounding box center [731, 398] width 17 height 17
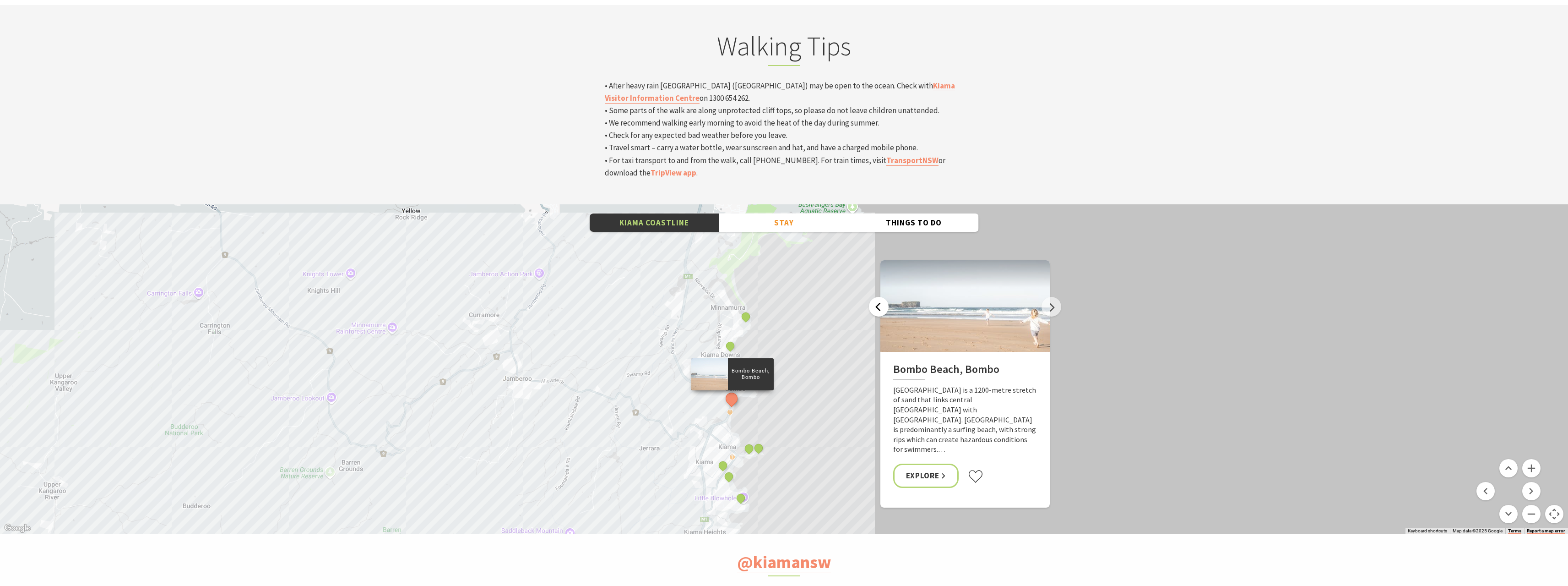
click at [880, 297] on button "Previous" at bounding box center [879, 306] width 19 height 19
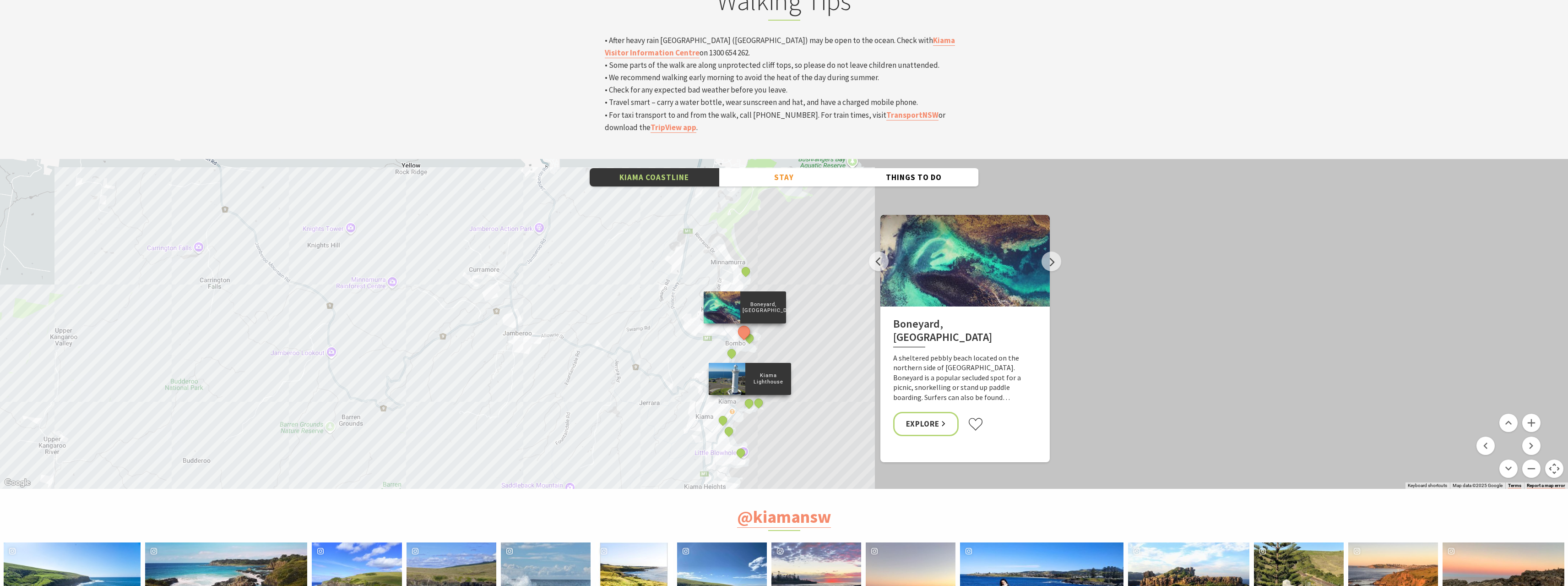
scroll to position [3207, 0]
click at [759, 394] on button "See detail about Kiama Blowhole" at bounding box center [759, 403] width 17 height 17
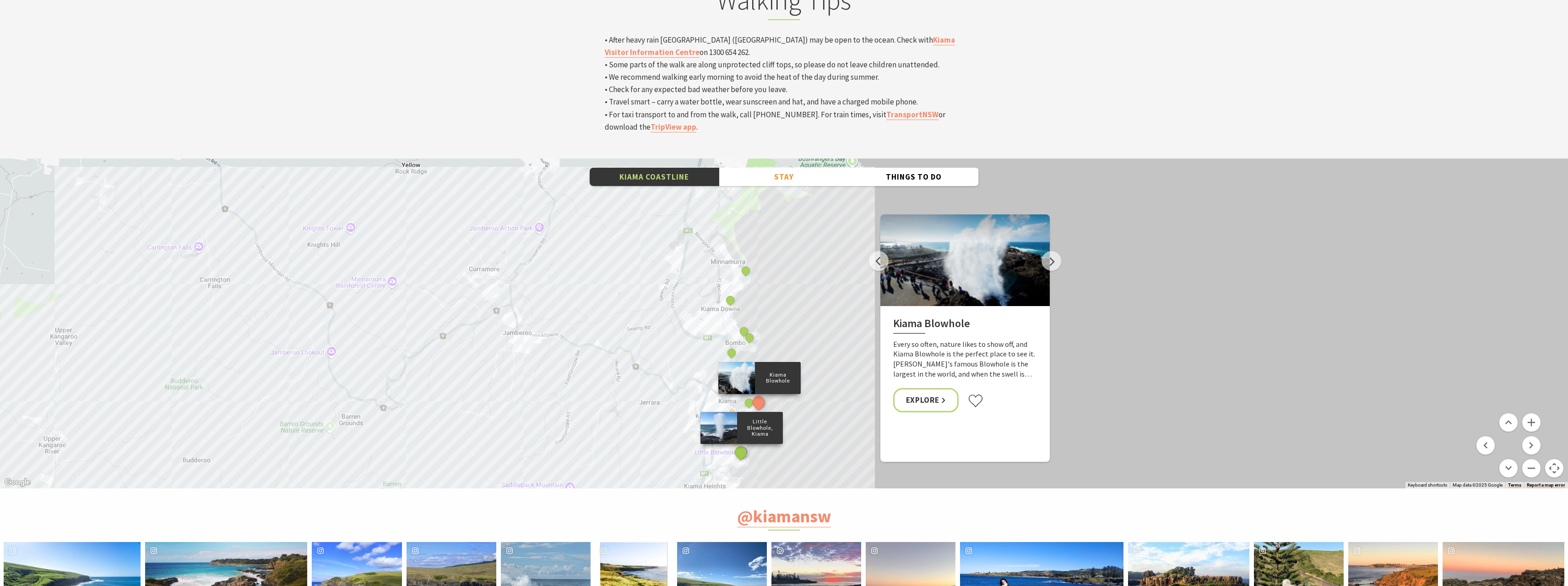
click at [740, 444] on button "See detail about Little Blowhole, Kiama" at bounding box center [740, 453] width 17 height 17
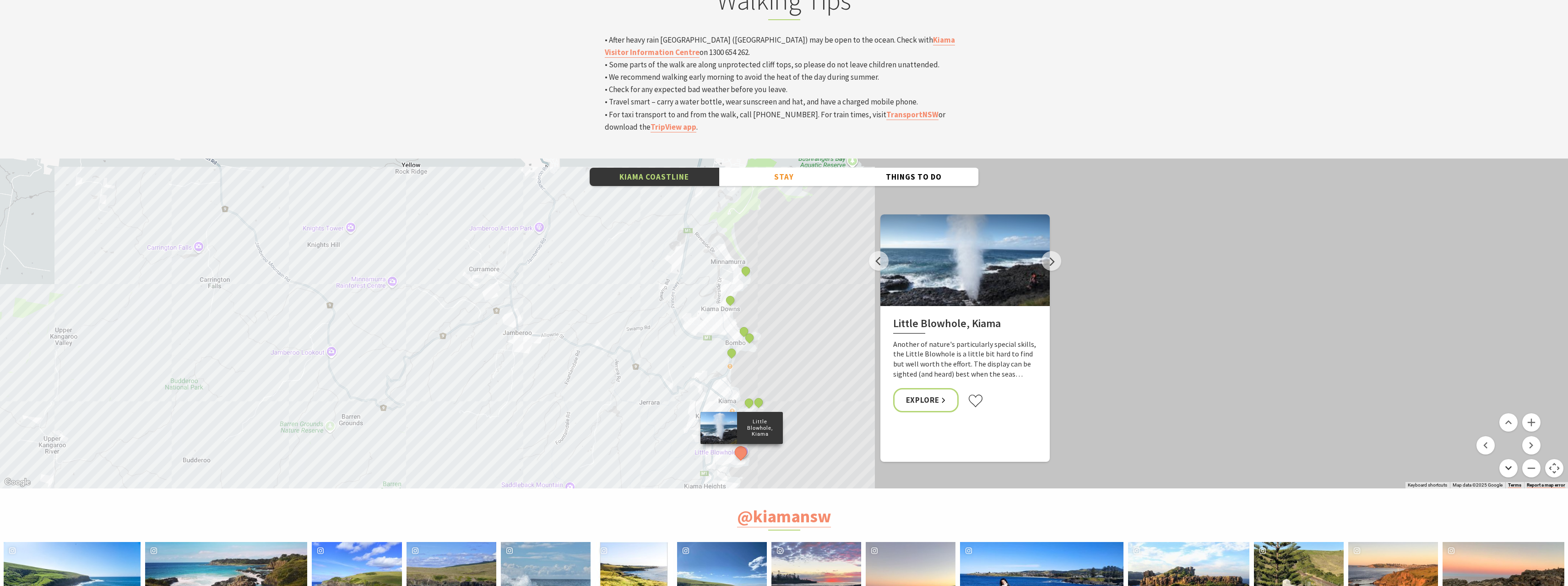
click at [1511, 459] on button "Move down" at bounding box center [1509, 468] width 18 height 18
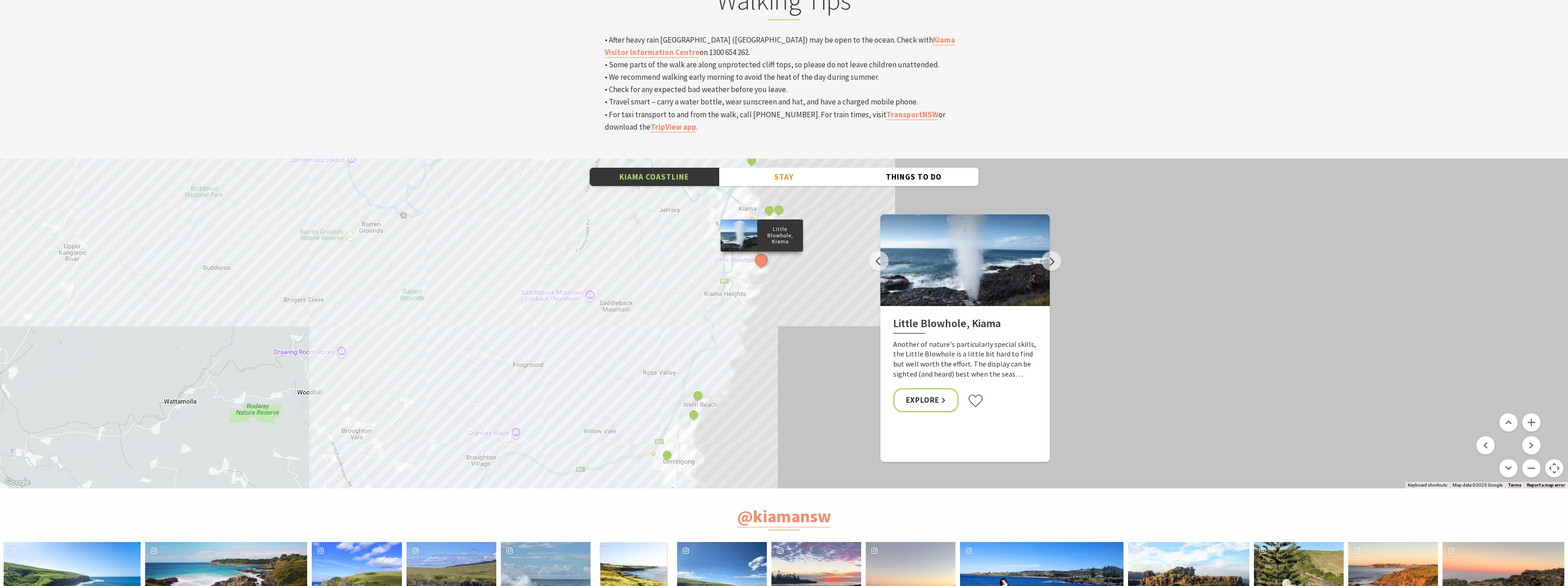
drag, startPoint x: 806, startPoint y: 288, endPoint x: 820, endPoint y: 263, distance: 28.7
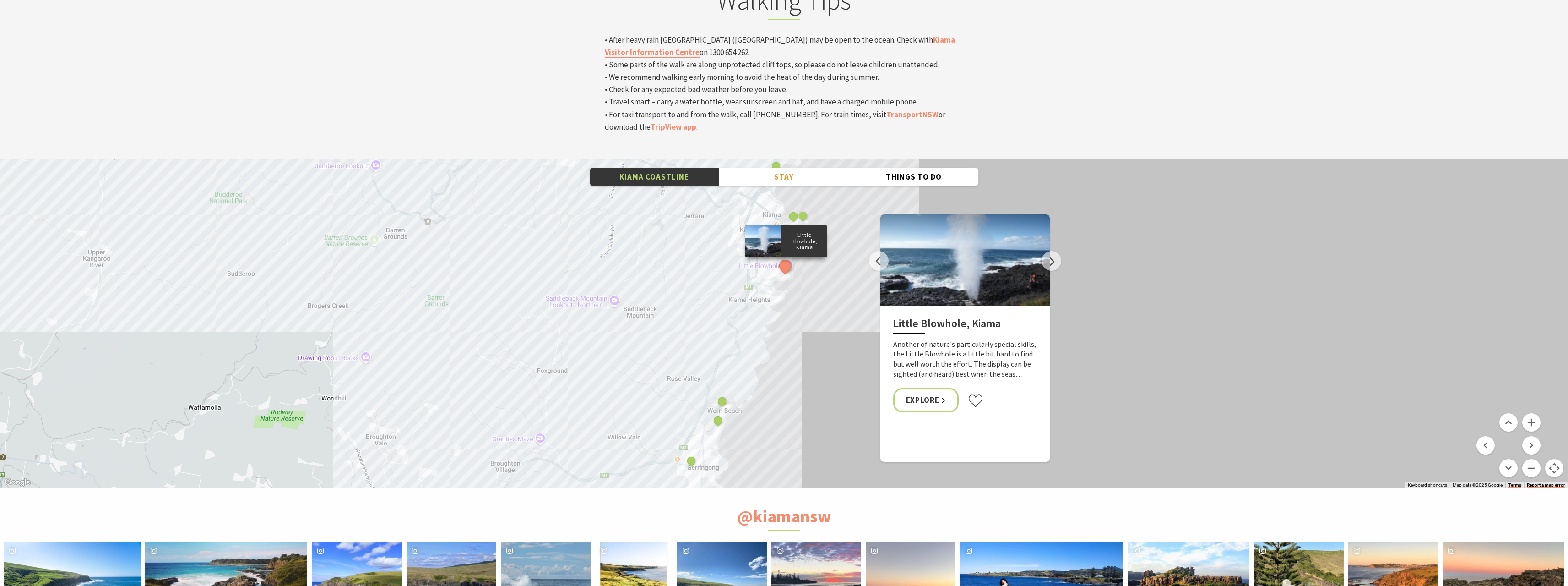
drag, startPoint x: 793, startPoint y: 267, endPoint x: 817, endPoint y: 279, distance: 26.8
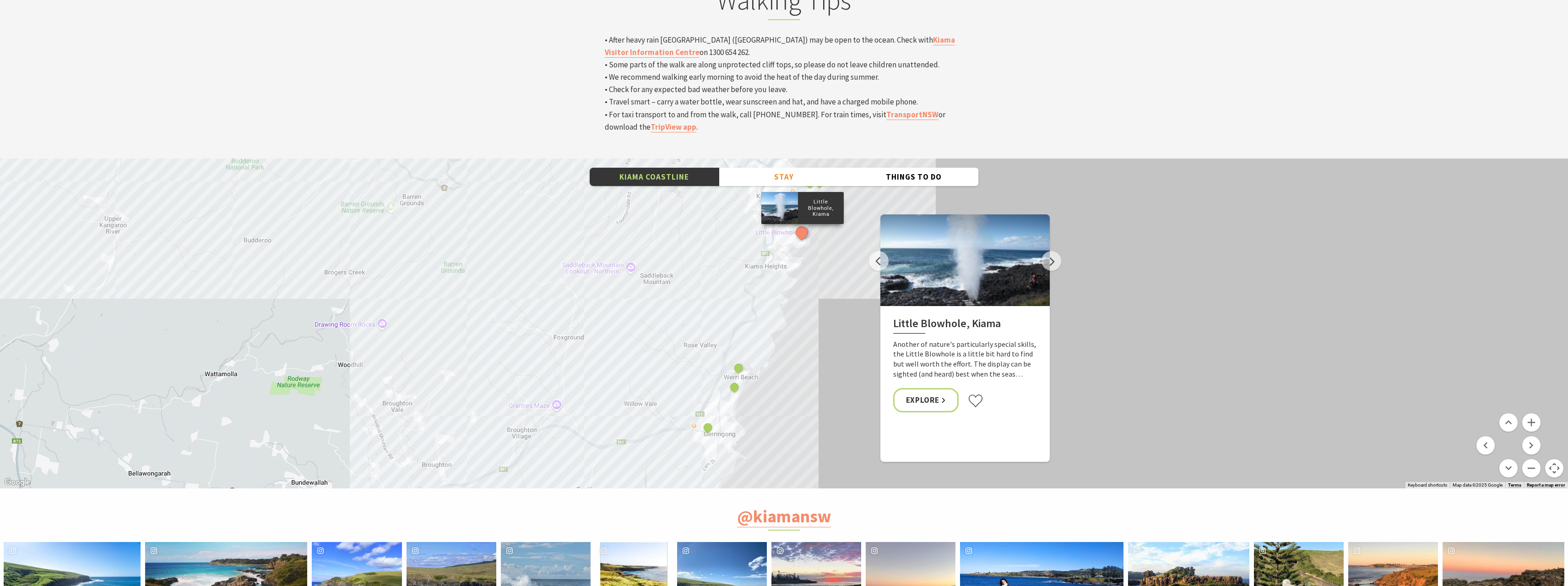
drag, startPoint x: 809, startPoint y: 205, endPoint x: 814, endPoint y: 188, distance: 17.7
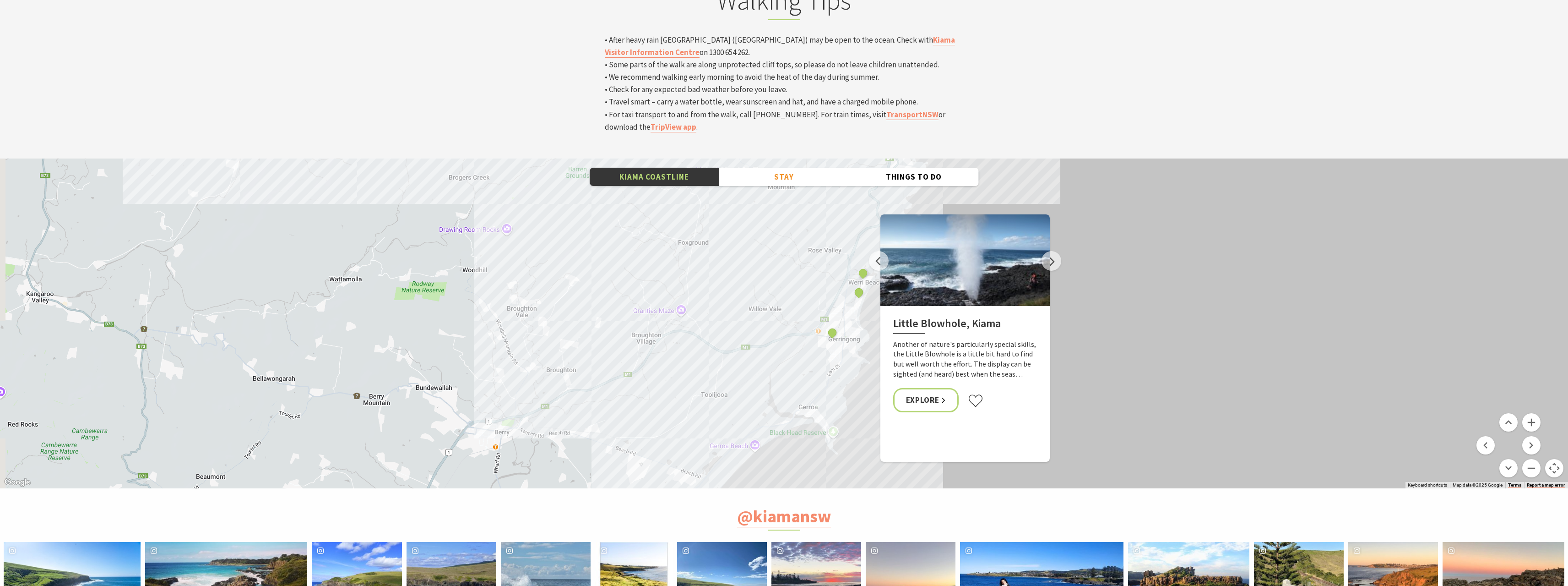
drag, startPoint x: 688, startPoint y: 259, endPoint x: 768, endPoint y: 204, distance: 97.1
click at [768, 204] on div "Minnamurra Whale Watching Platform Gerringong Whale Watching Platform Werri Lag…" at bounding box center [784, 323] width 1568 height 330
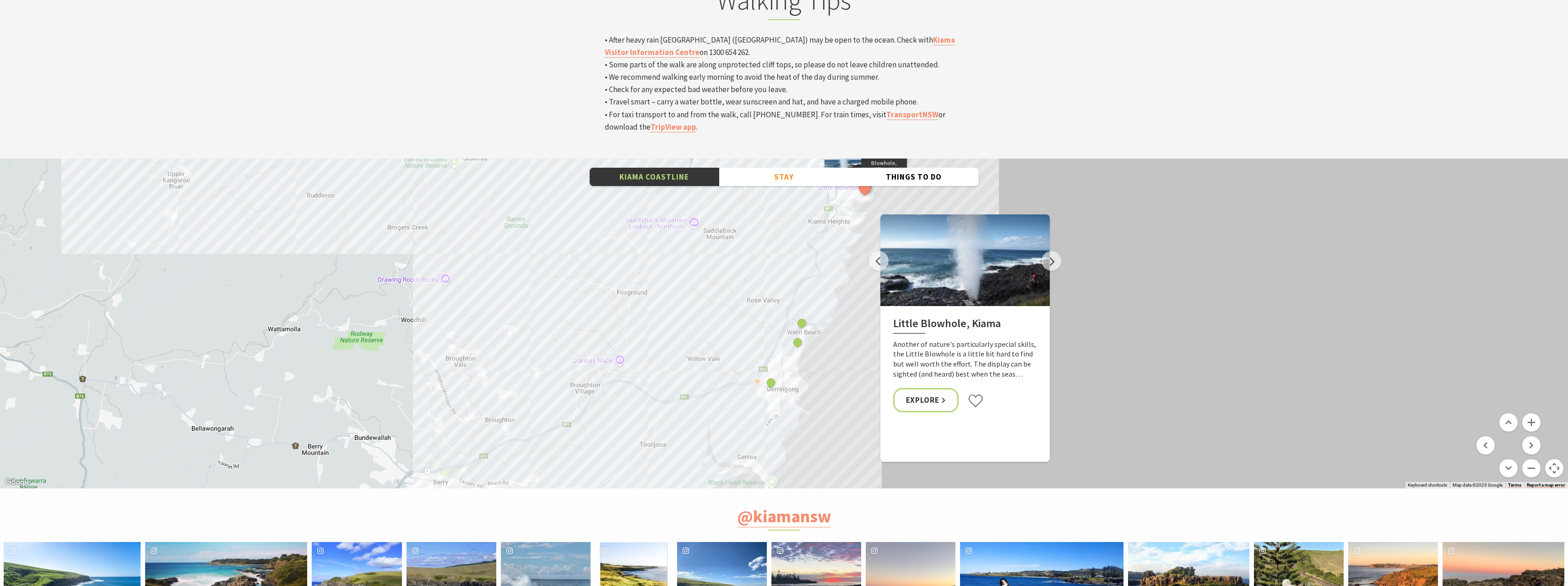
drag, startPoint x: 843, startPoint y: 234, endPoint x: 737, endPoint y: 337, distance: 147.8
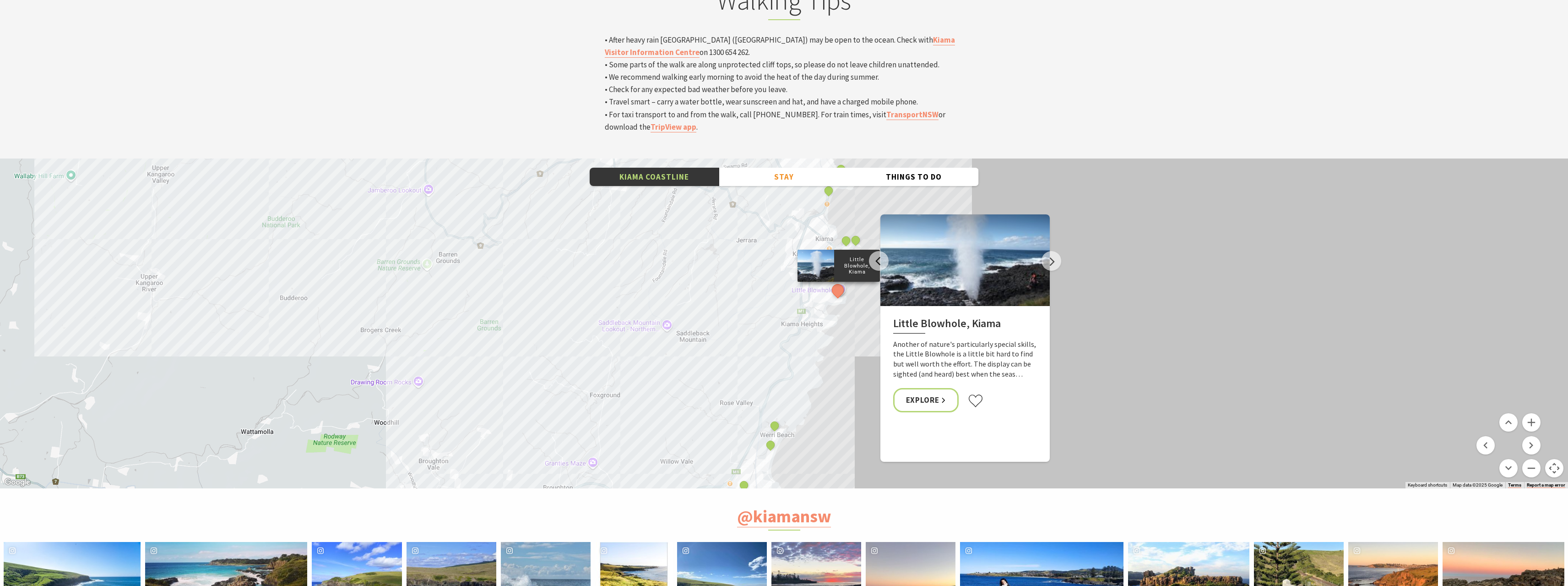
drag, startPoint x: 756, startPoint y: 254, endPoint x: 742, endPoint y: 335, distance: 82.2
click at [742, 335] on div "Minnamurra Whale Watching Platform Gerringong Whale Watching Platform Werri Lag…" at bounding box center [784, 323] width 1568 height 330
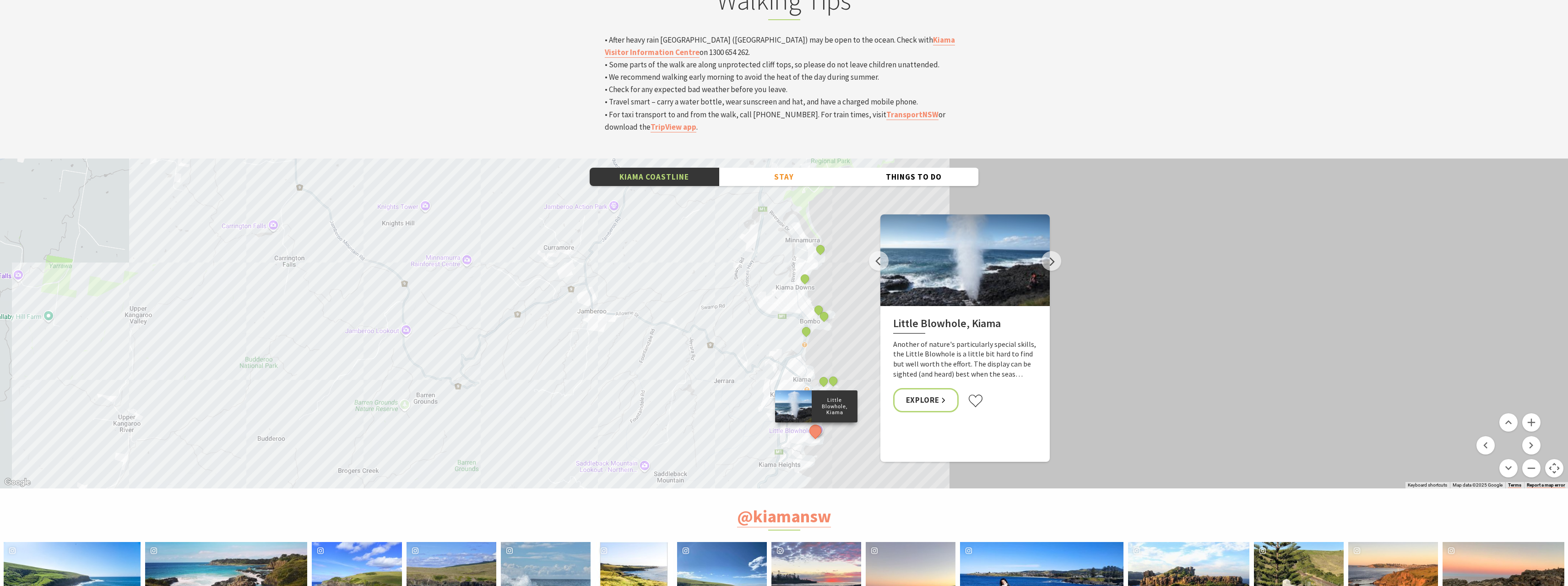
drag, startPoint x: 745, startPoint y: 239, endPoint x: 742, endPoint y: 270, distance: 31.1
click at [742, 270] on div "Minnamurra Whale Watching Platform Gerringong Whale Watching Platform Werri Lag…" at bounding box center [784, 323] width 1568 height 330
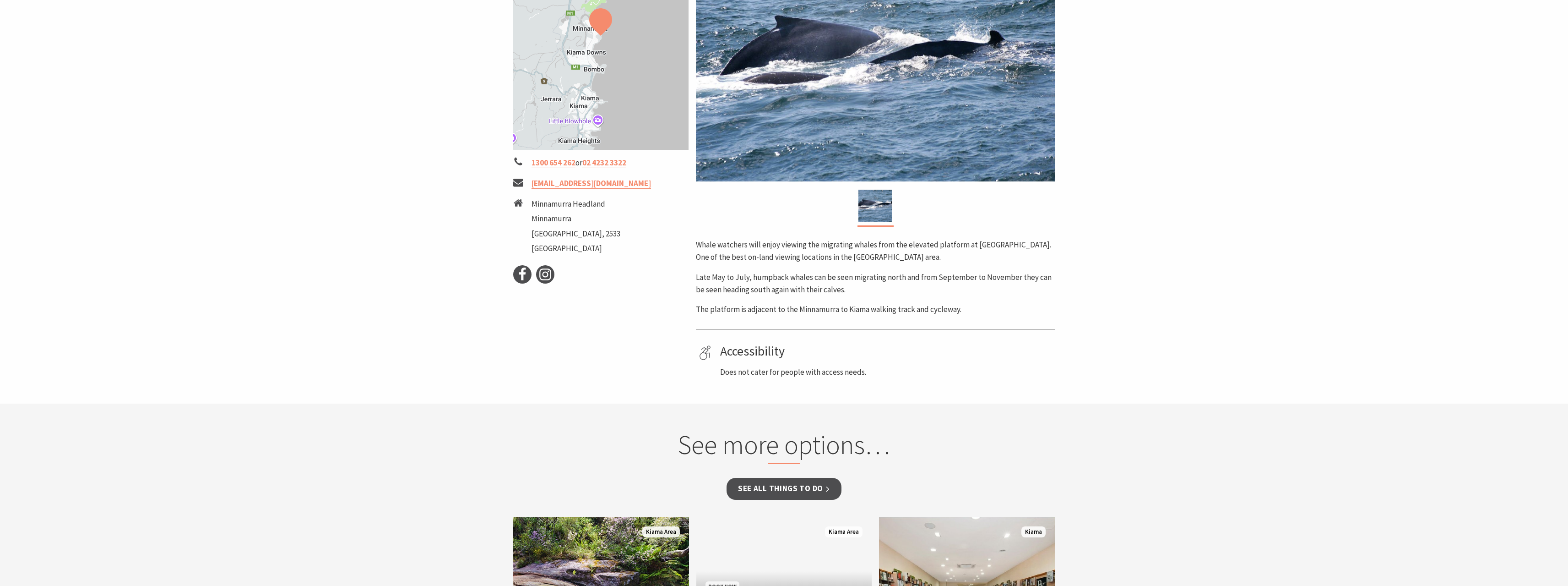
scroll to position [367, 0]
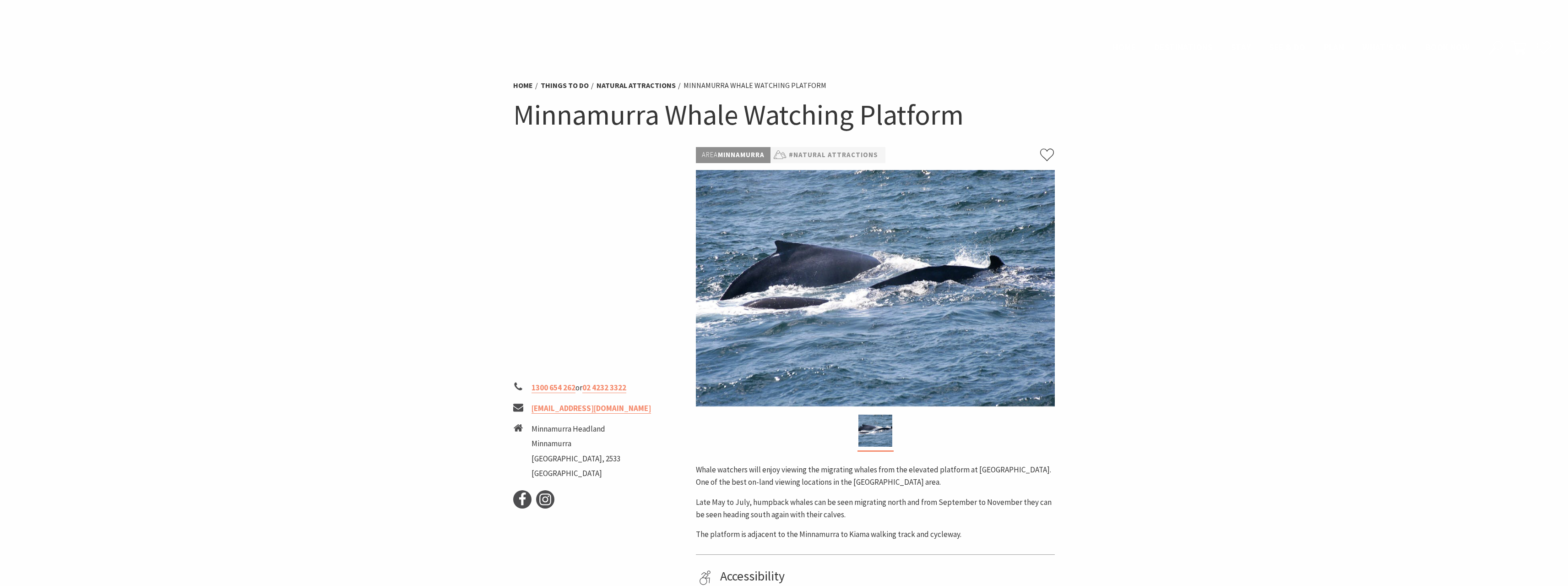
scroll to position [367, 0]
